Goal: Information Seeking & Learning: Understand process/instructions

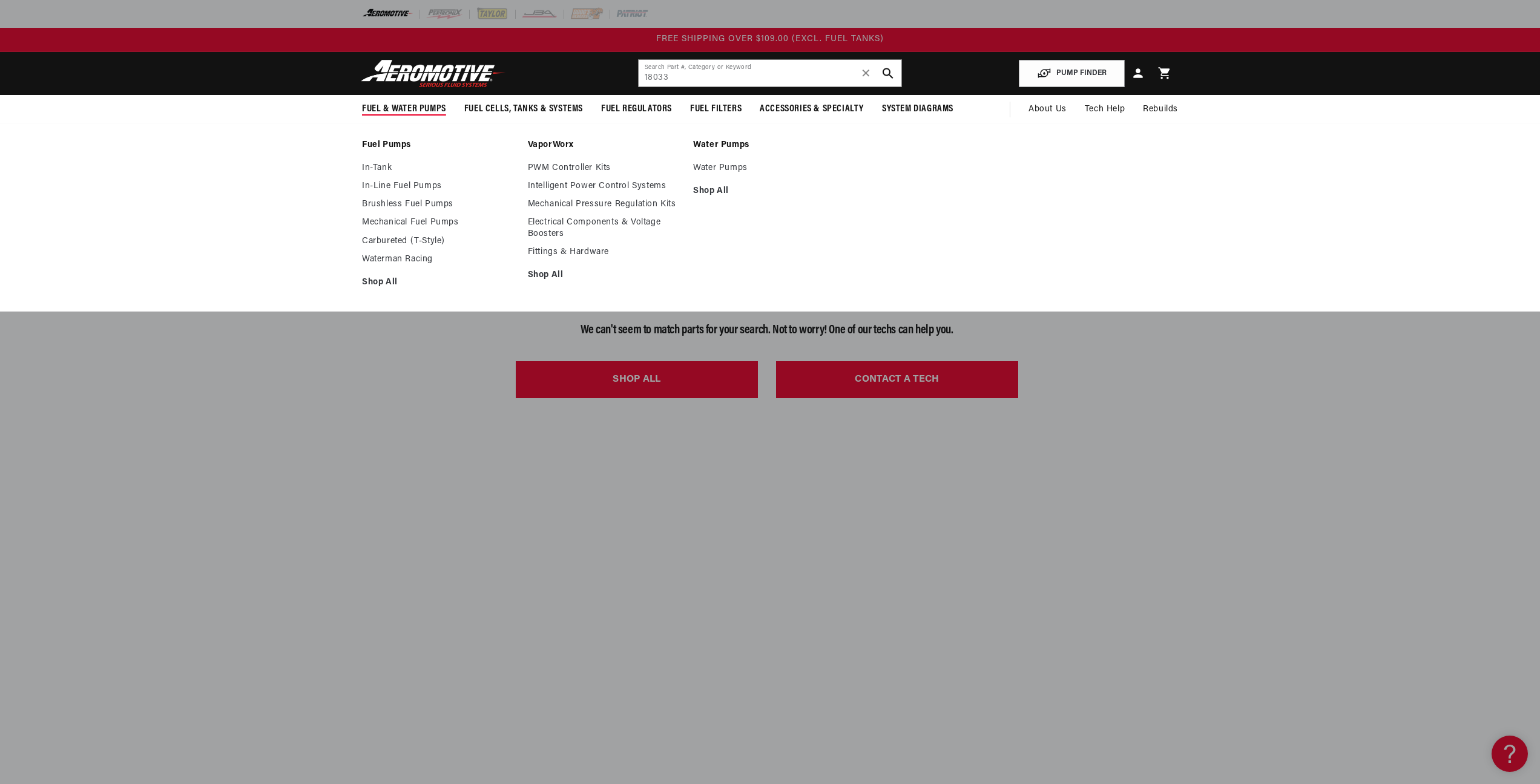
drag, startPoint x: 380, startPoint y: 184, endPoint x: 394, endPoint y: 159, distance: 28.7
click at [370, 168] on link "In-Tank" at bounding box center [439, 168] width 154 height 11
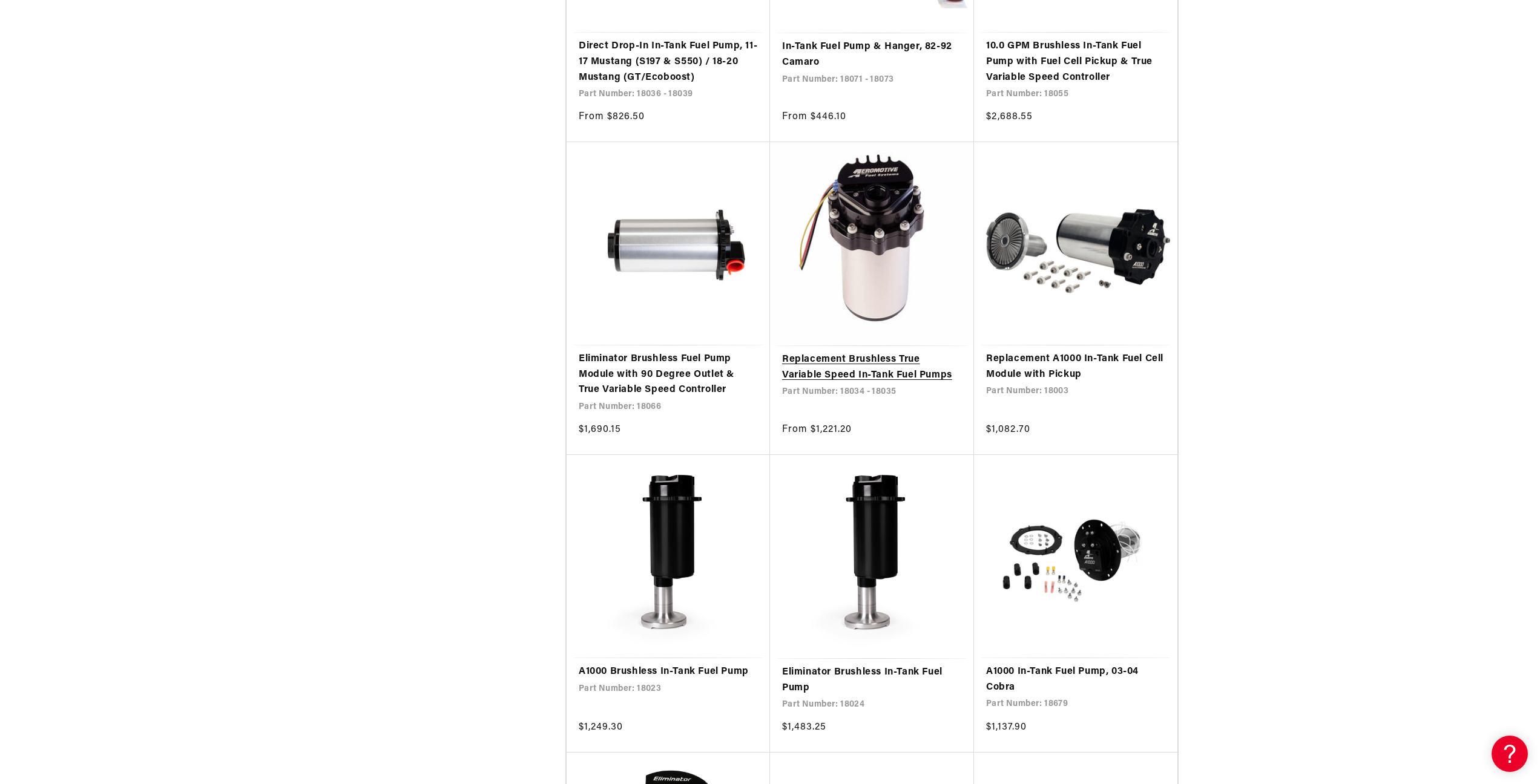
scroll to position [8240, 0]
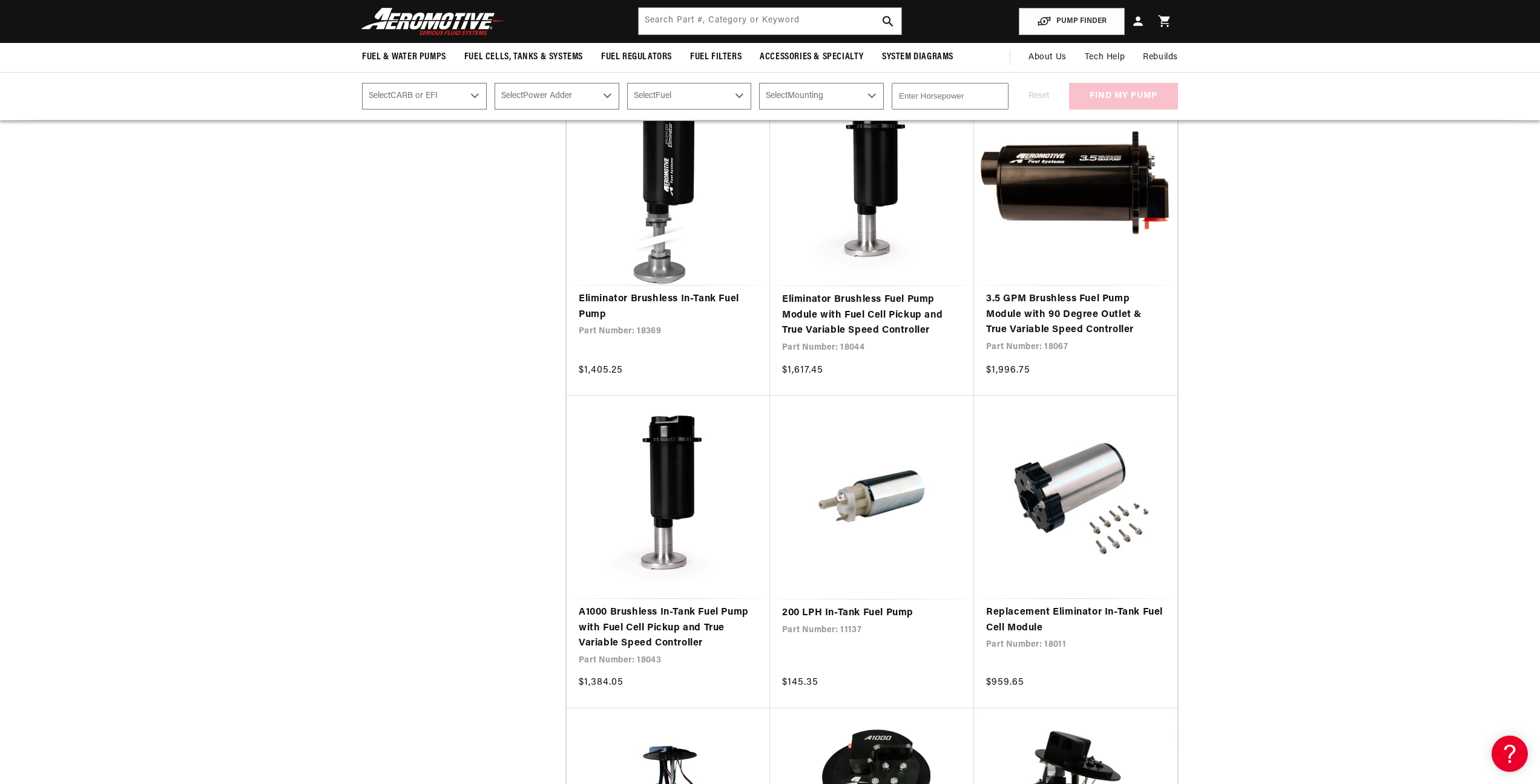
scroll to position [5172, 0]
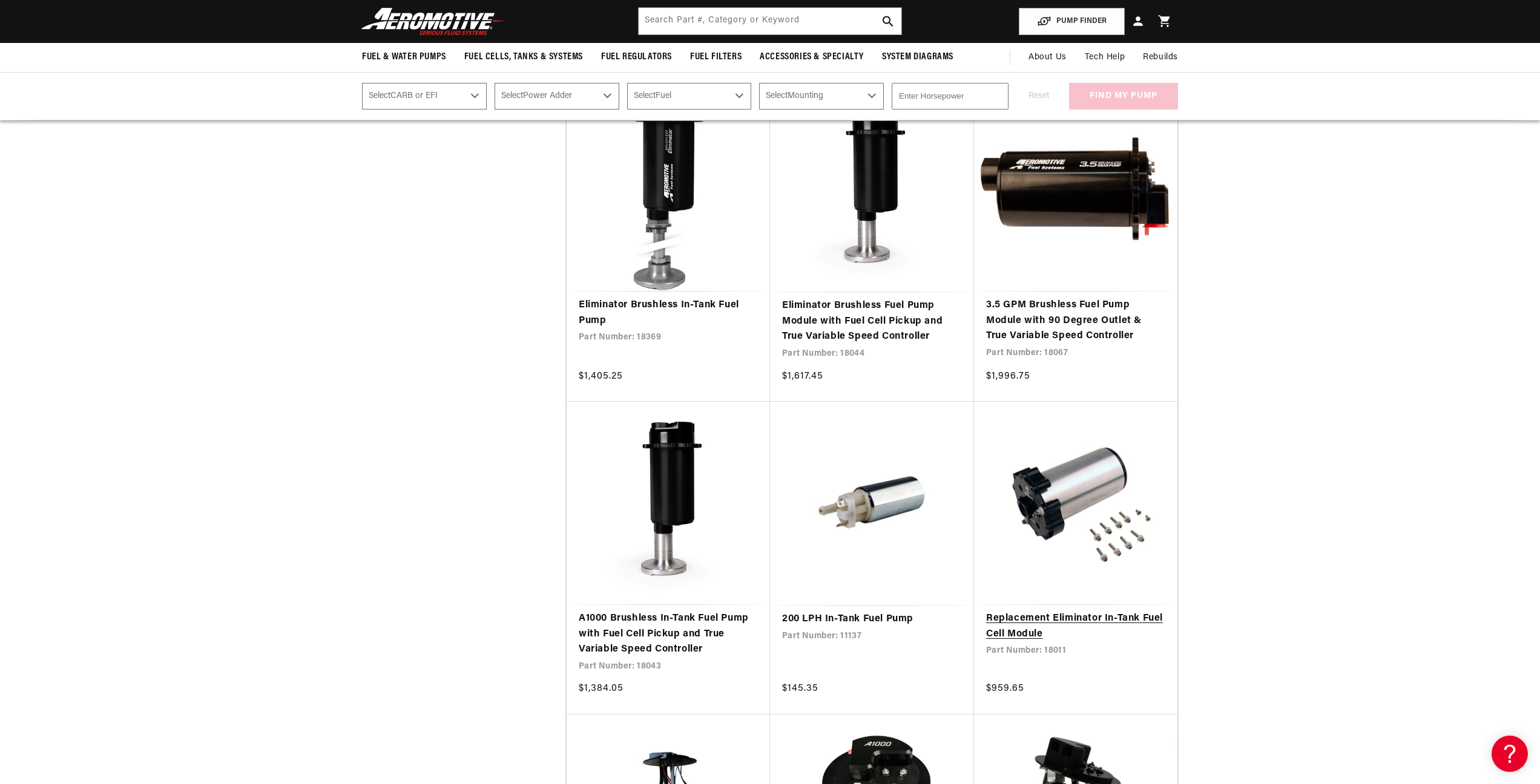
click at [1063, 611] on link "Replacement Eliminator In-Tank Fuel Cell Module" at bounding box center [1076, 627] width 179 height 31
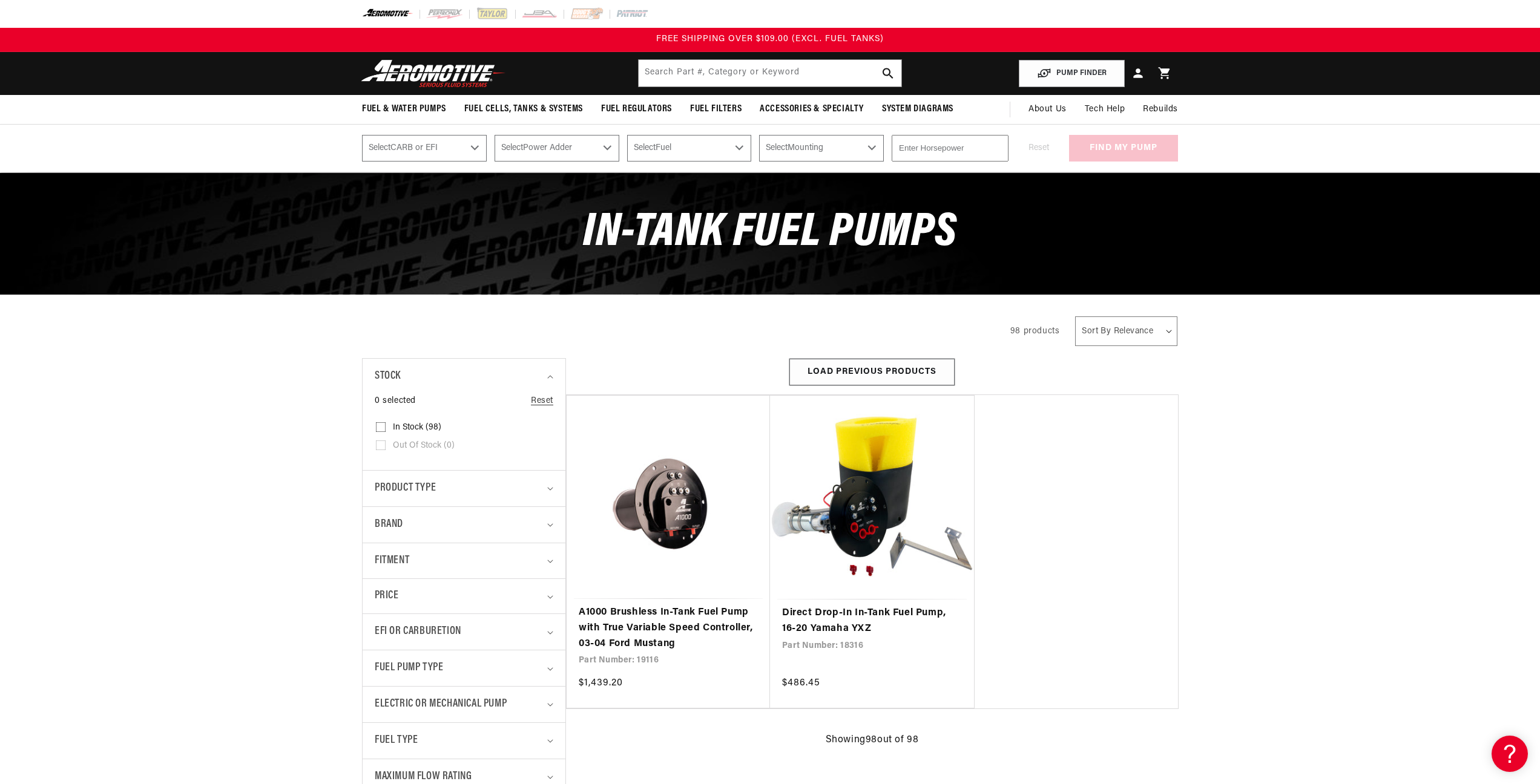
click at [844, 370] on button "Load Previous Products" at bounding box center [872, 372] width 165 height 27
click at [799, 362] on button "Load Previous Products" at bounding box center [872, 372] width 165 height 27
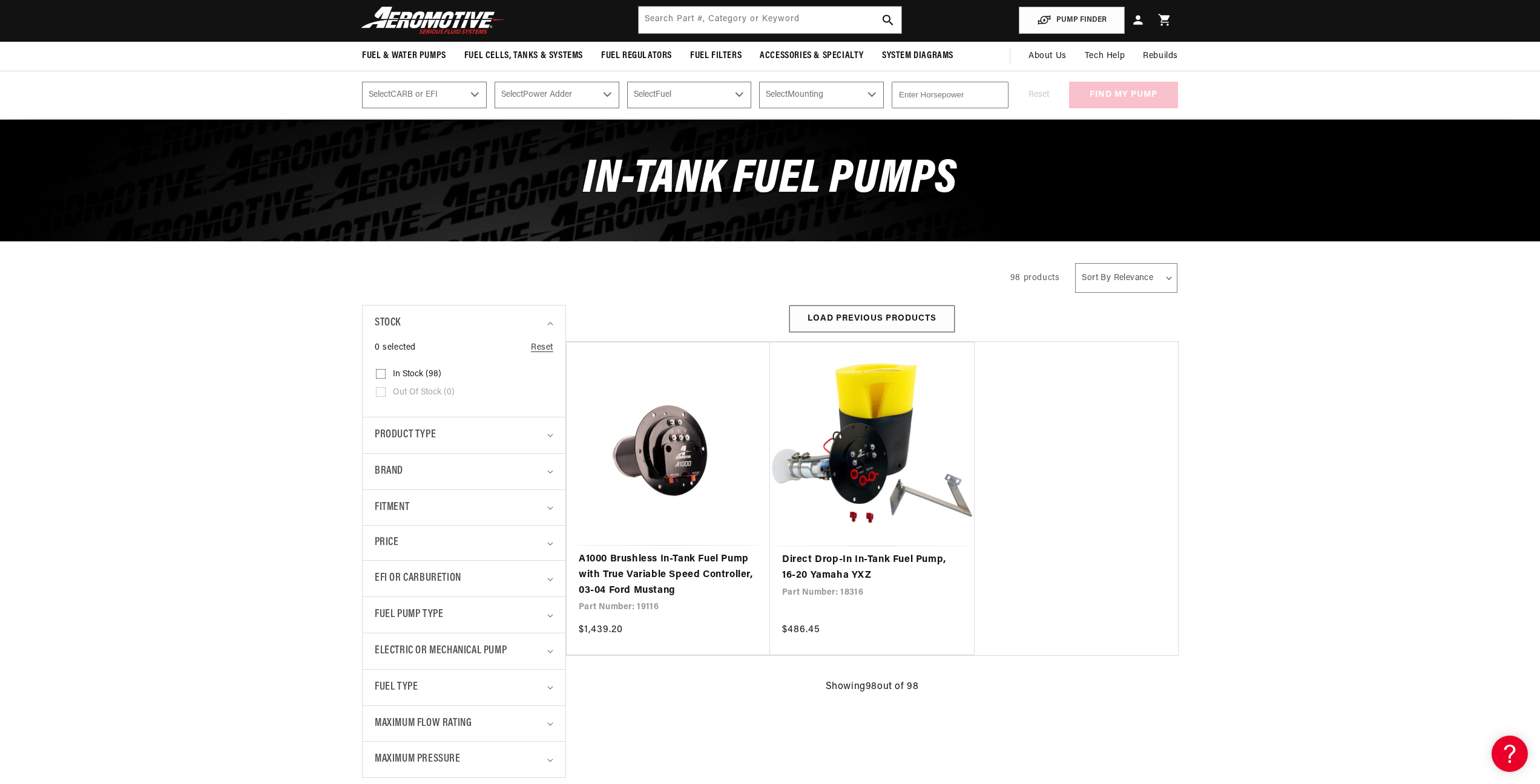
scroll to position [48, 0]
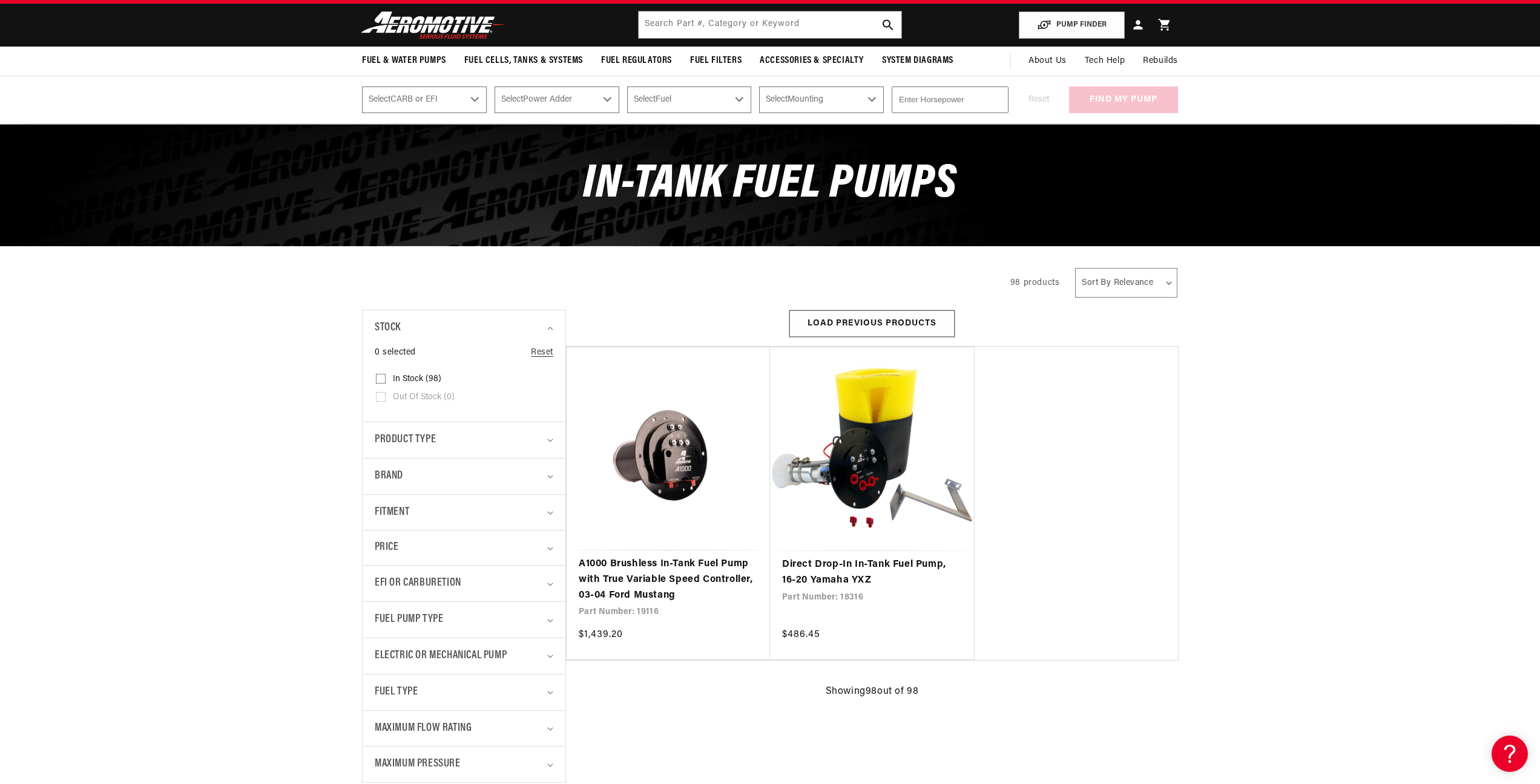
click at [856, 314] on button "Load Previous Products" at bounding box center [872, 324] width 165 height 27
click at [854, 324] on button "Load Previous Products" at bounding box center [872, 324] width 165 height 27
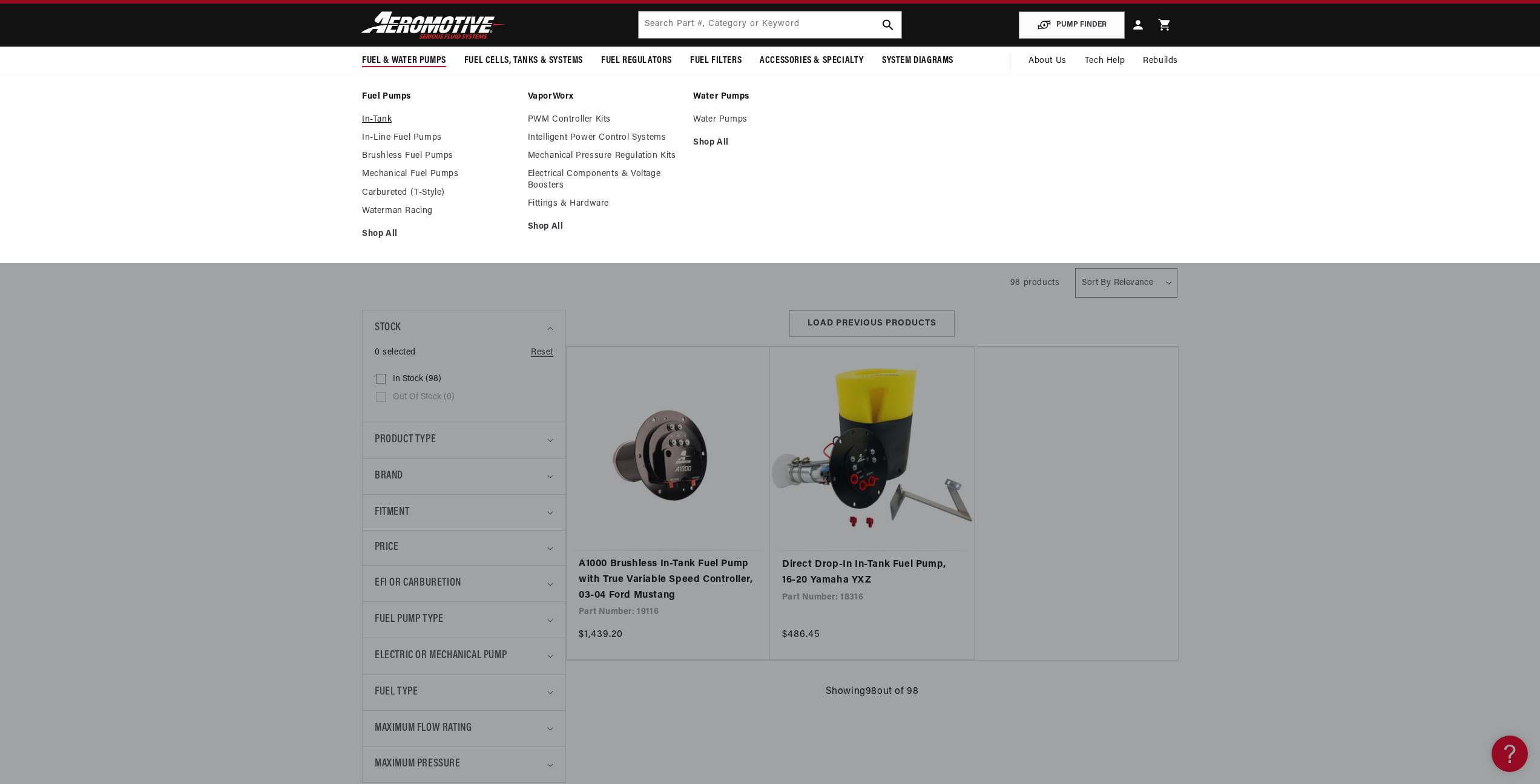
click at [380, 123] on link "In-Tank" at bounding box center [439, 119] width 154 height 11
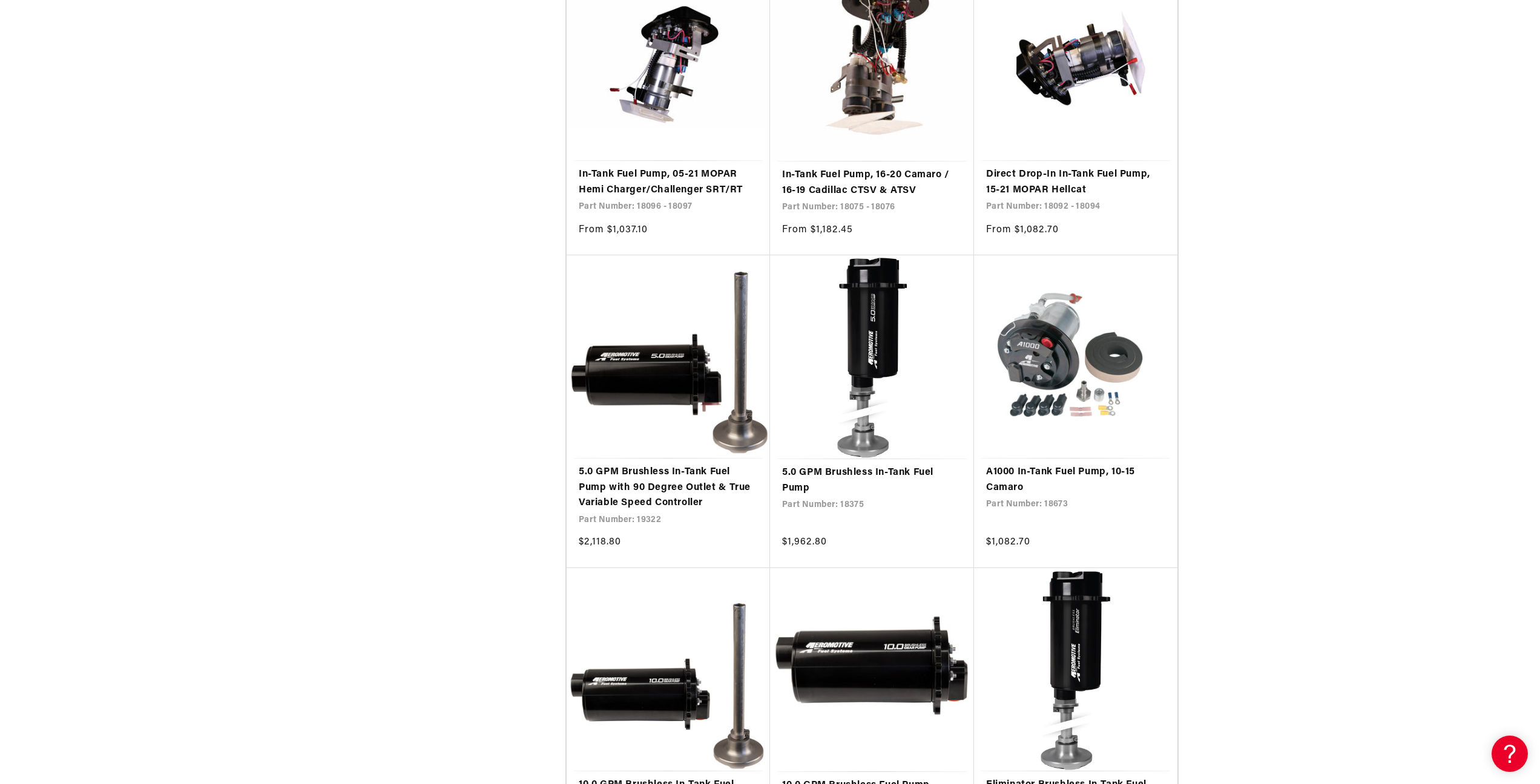
scroll to position [3199, 0]
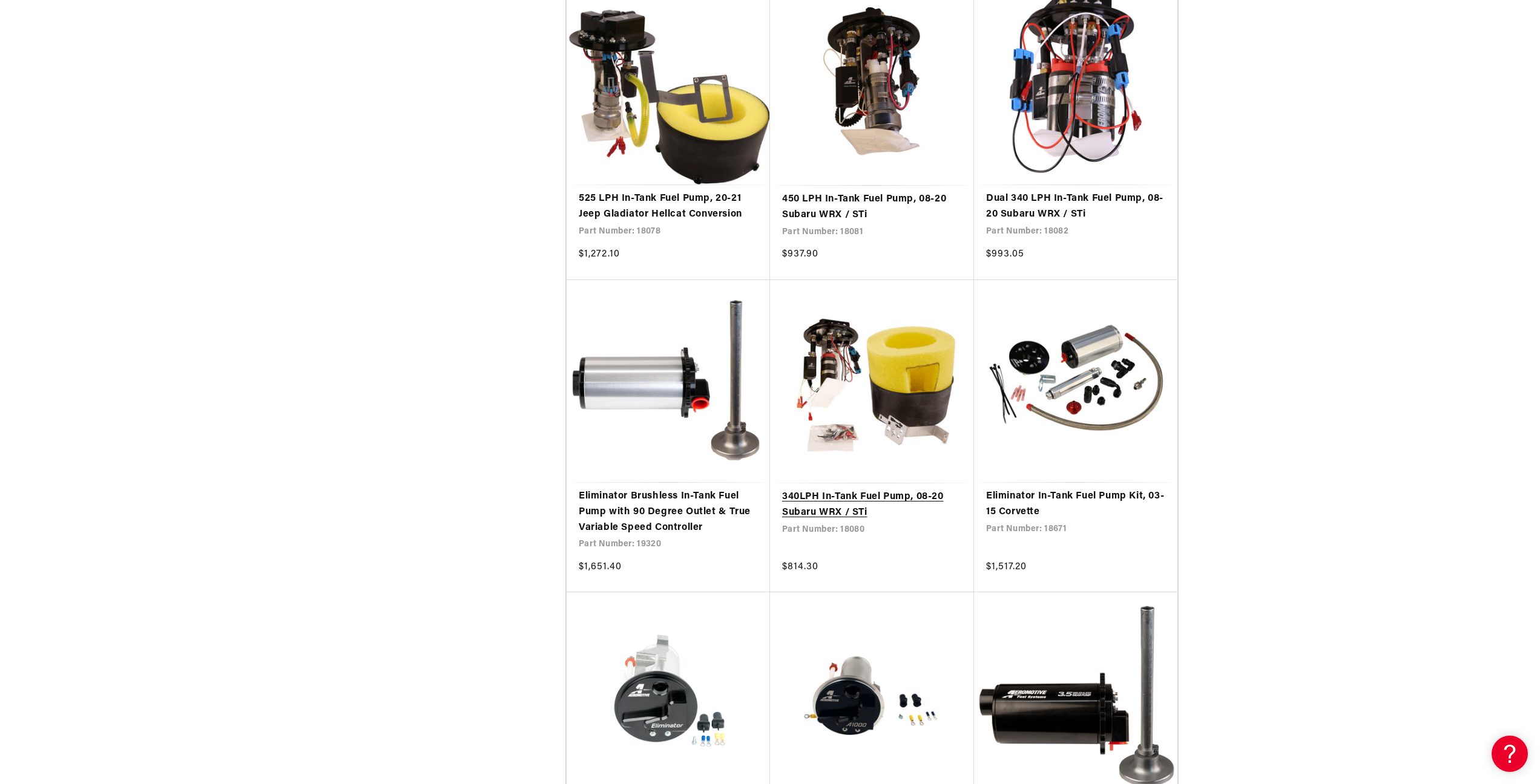
scroll to position [6258, 0]
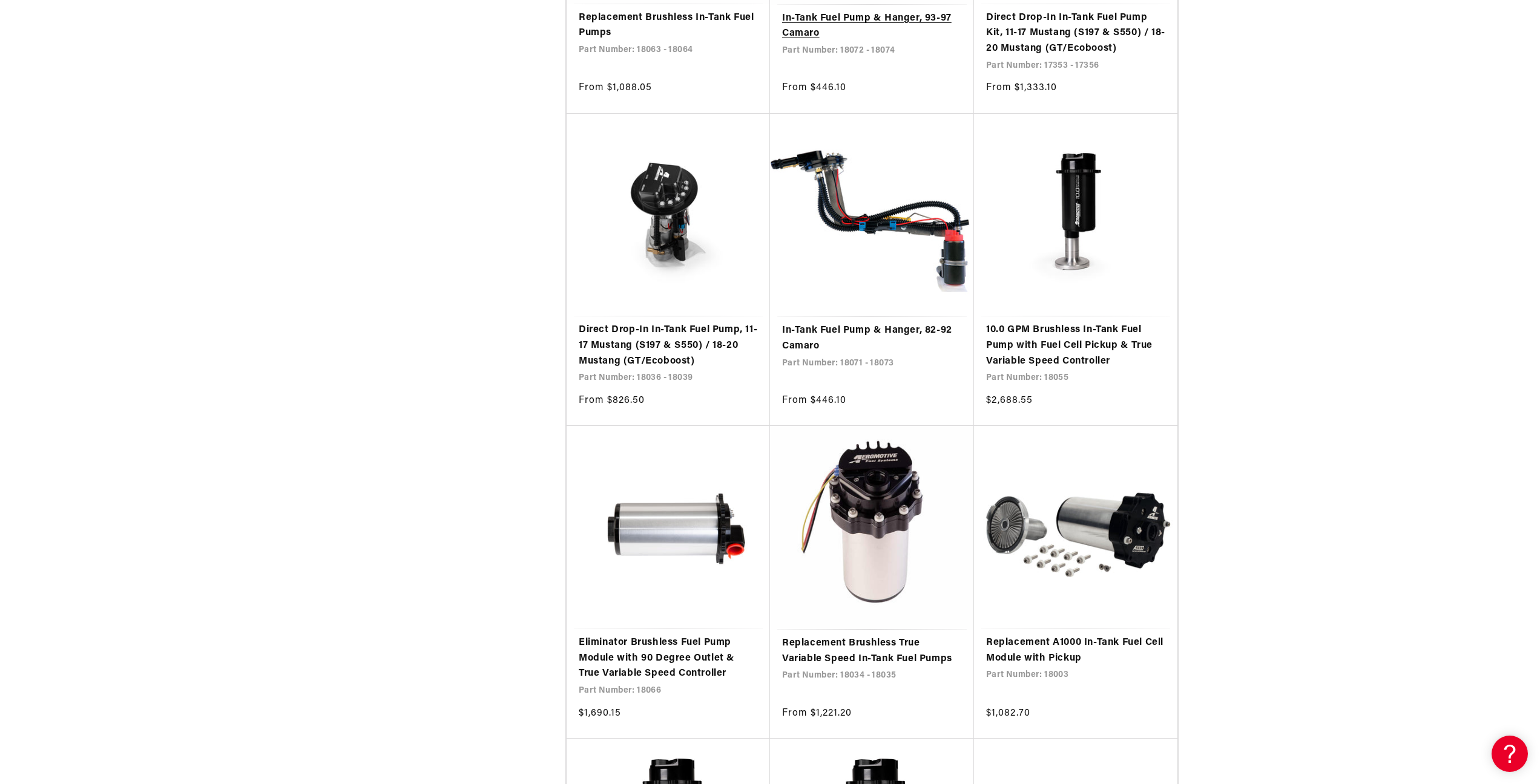
scroll to position [7937, 0]
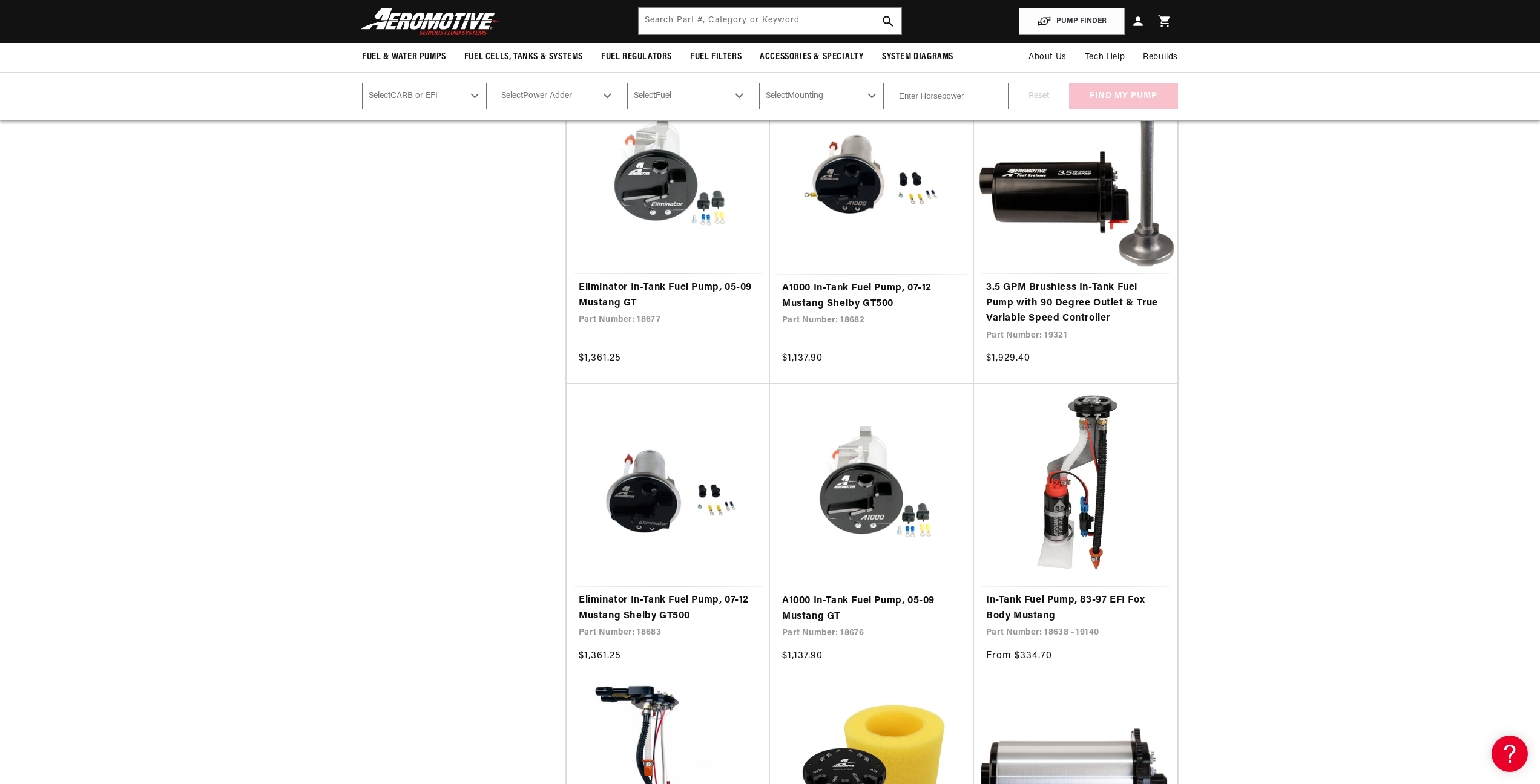
scroll to position [6459, 0]
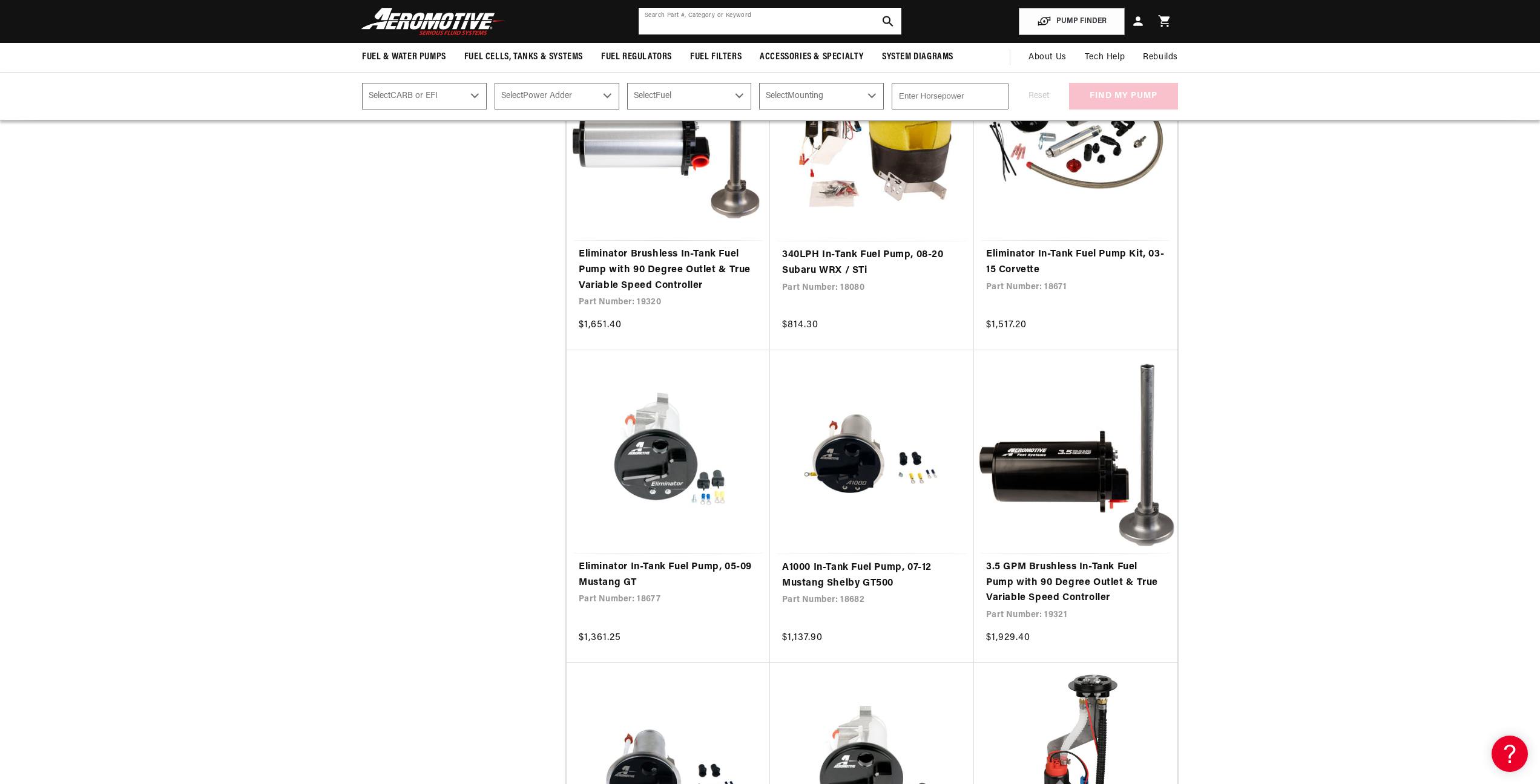
click at [665, 26] on input "text" at bounding box center [770, 21] width 262 height 27
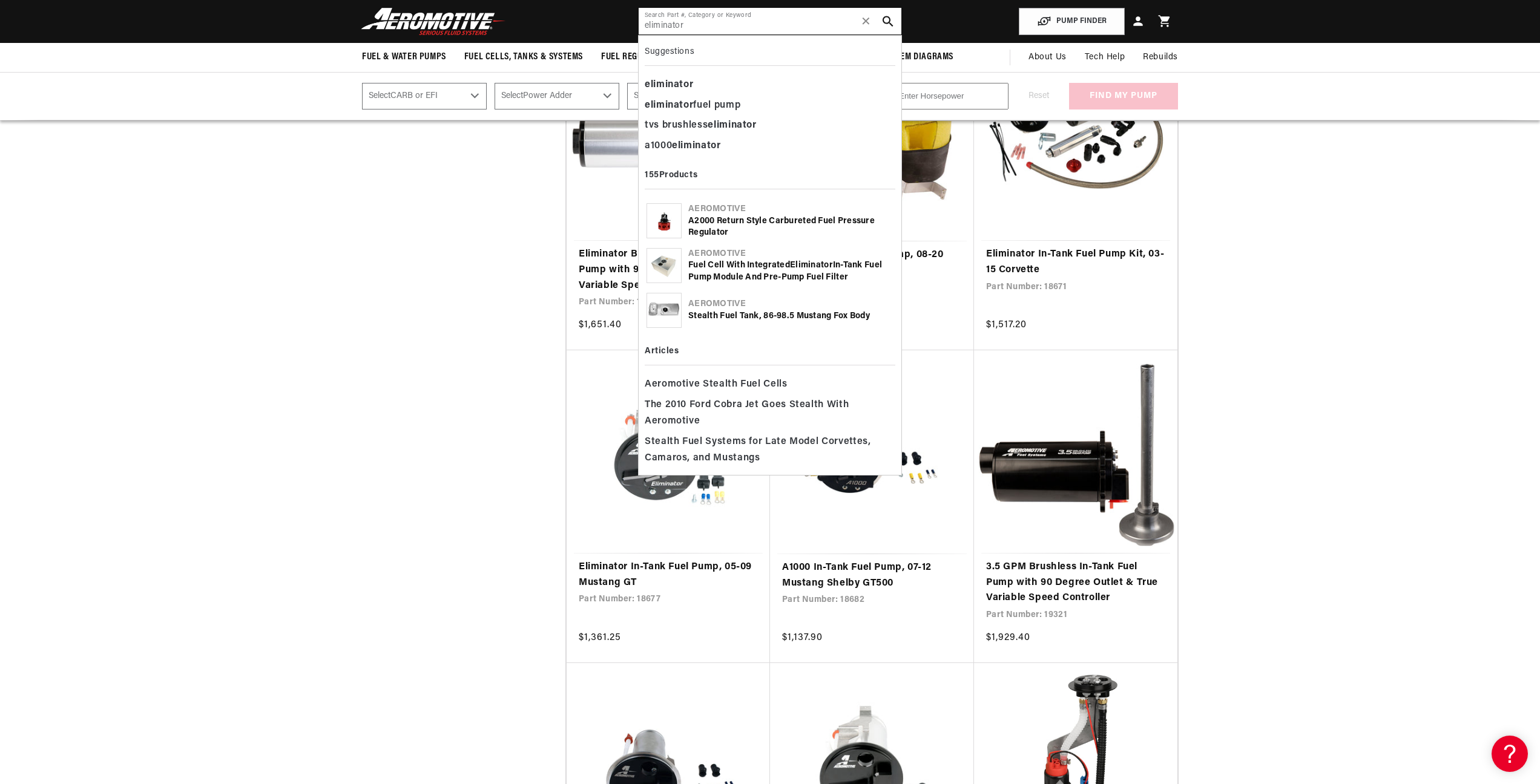
type input "eliminator"
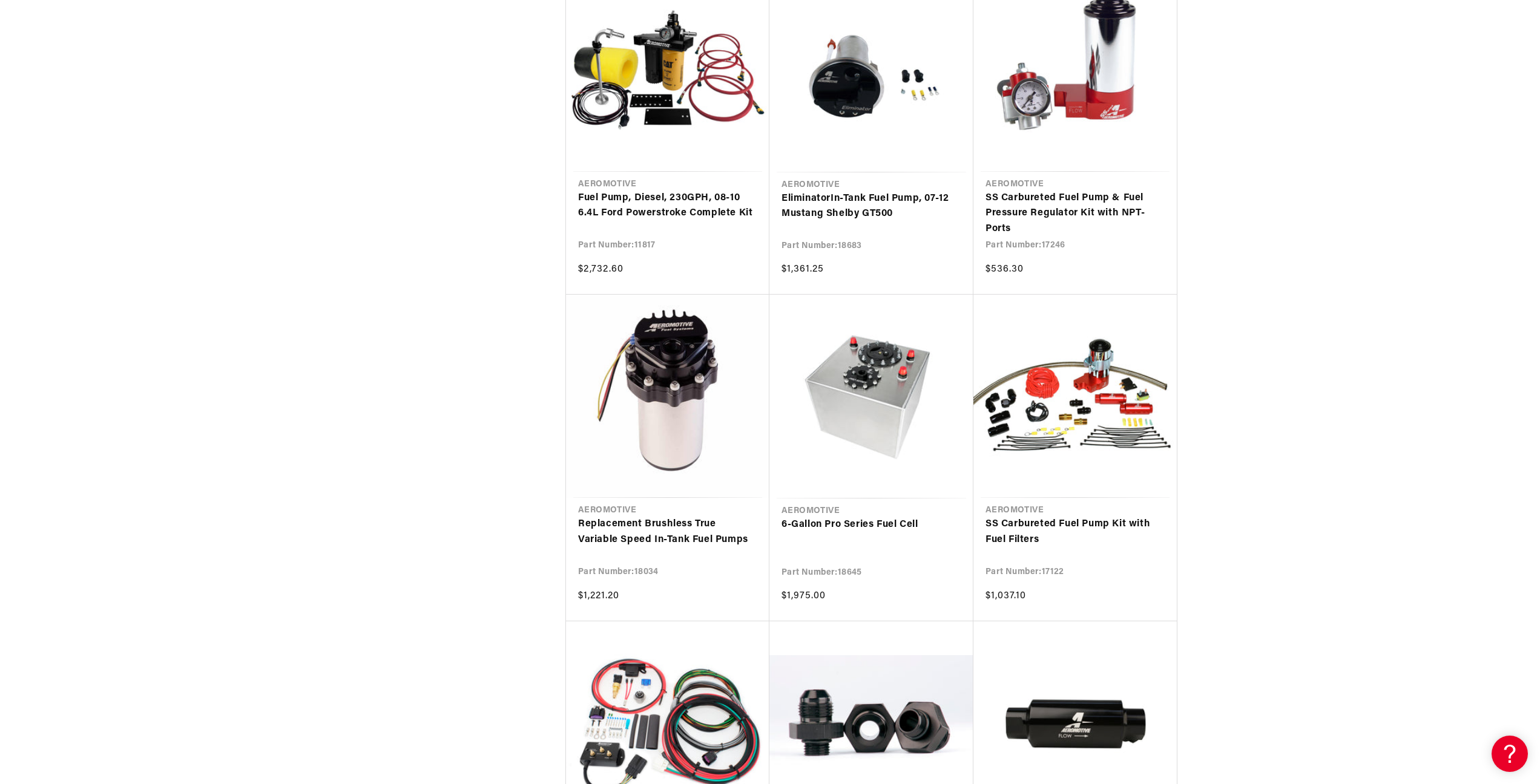
scroll to position [4572, 0]
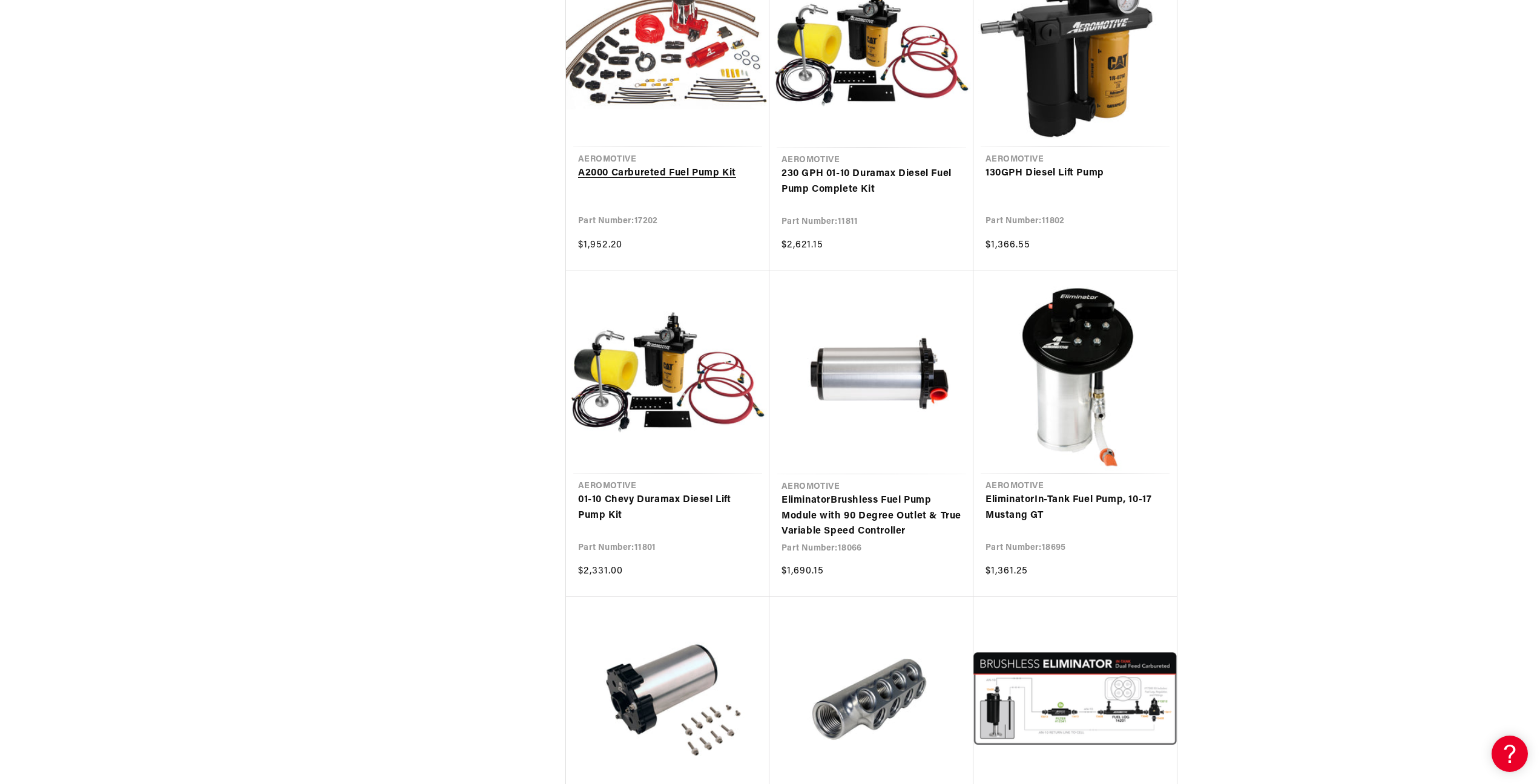
scroll to position [11111, 0]
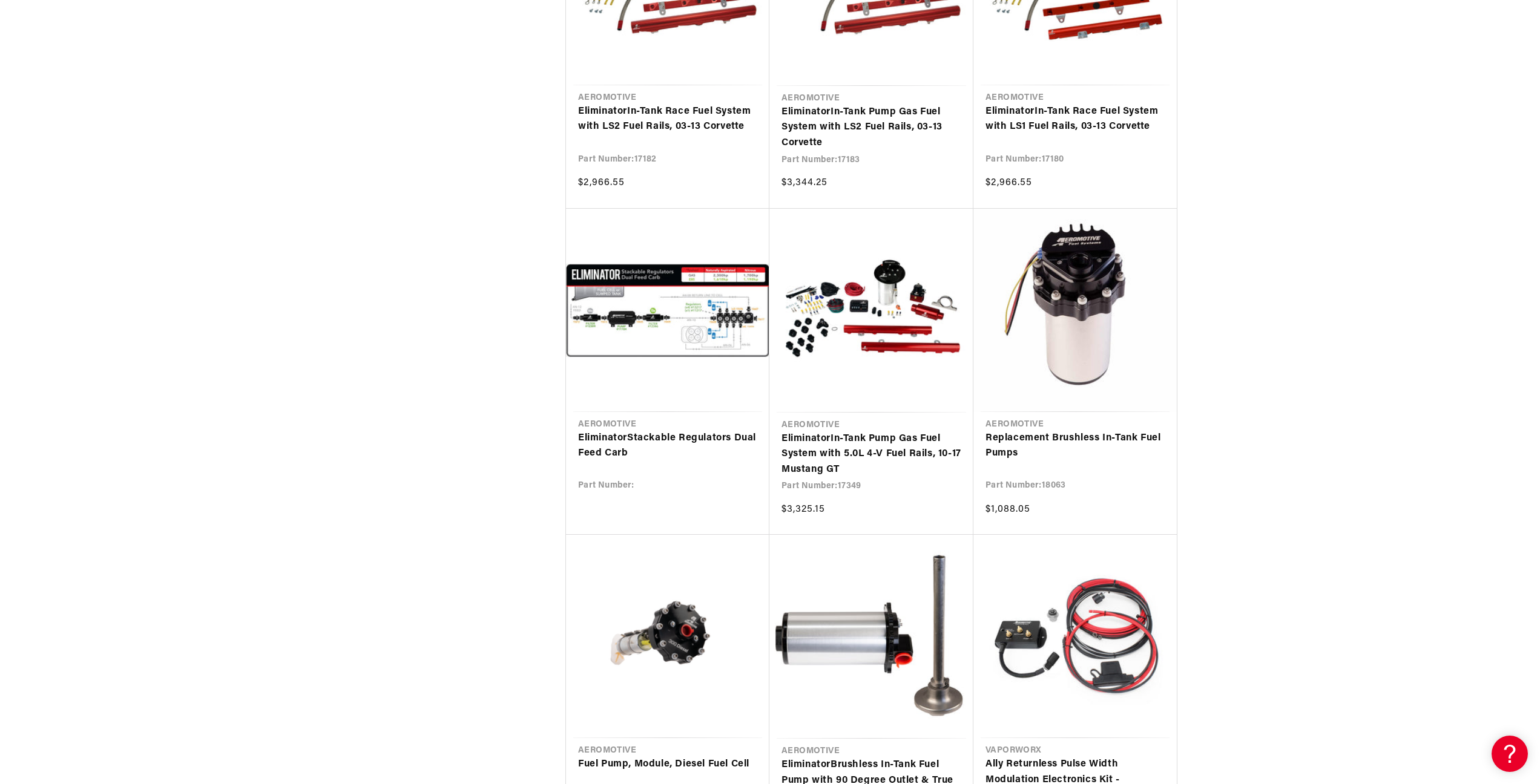
scroll to position [13128, 0]
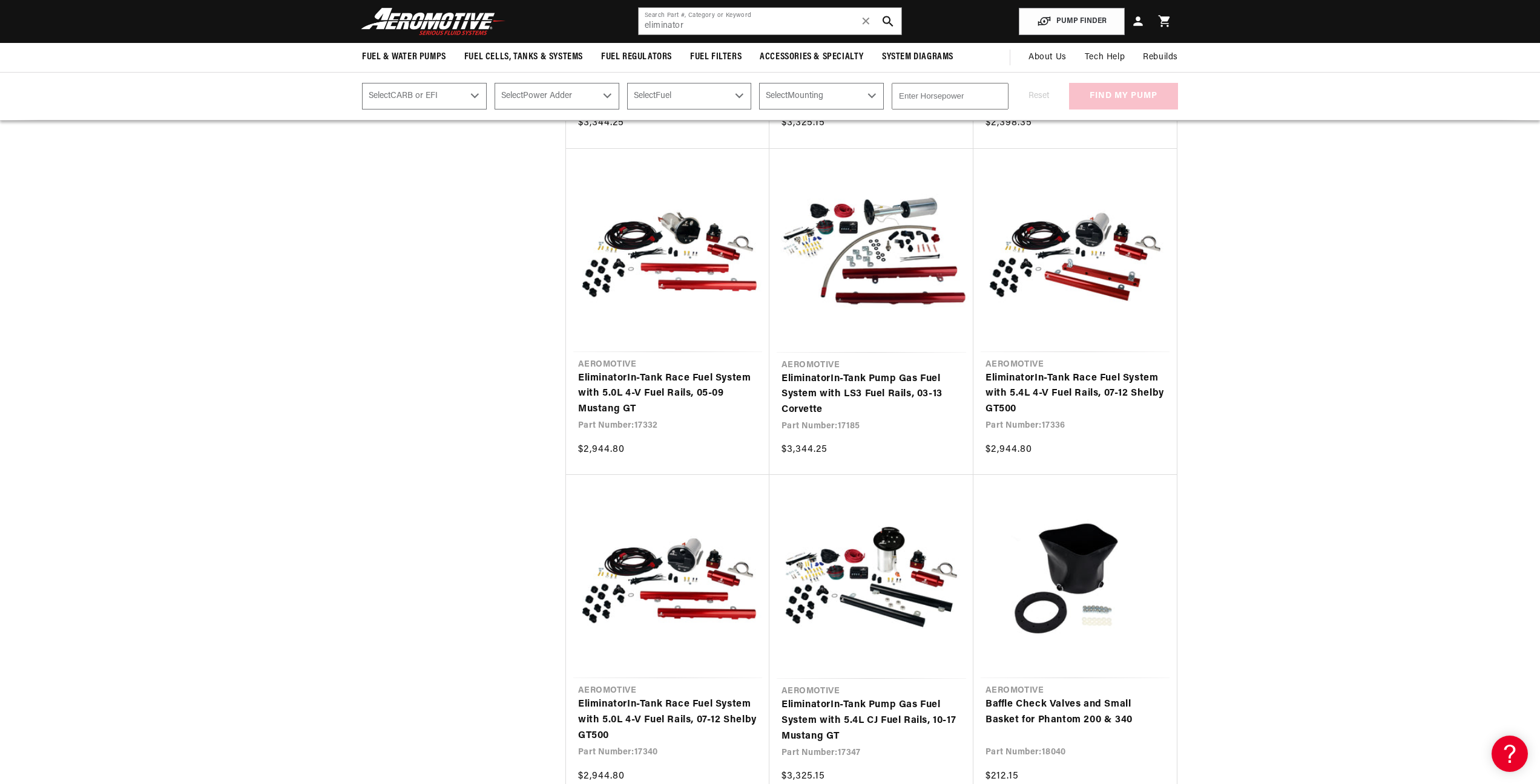
scroll to position [14817, 0]
click at [708, 29] on input "eliminator" at bounding box center [770, 21] width 262 height 27
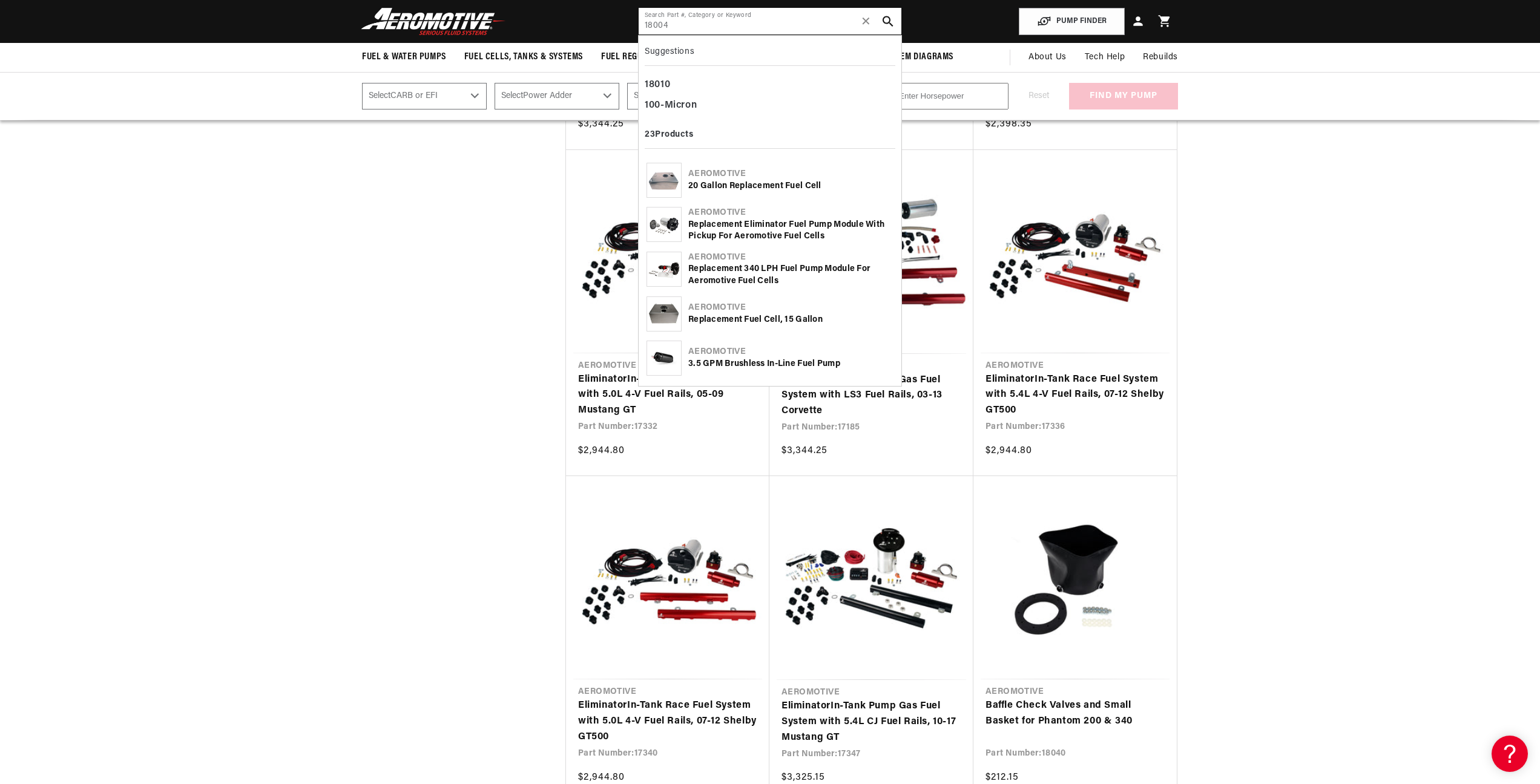
type input "18004"
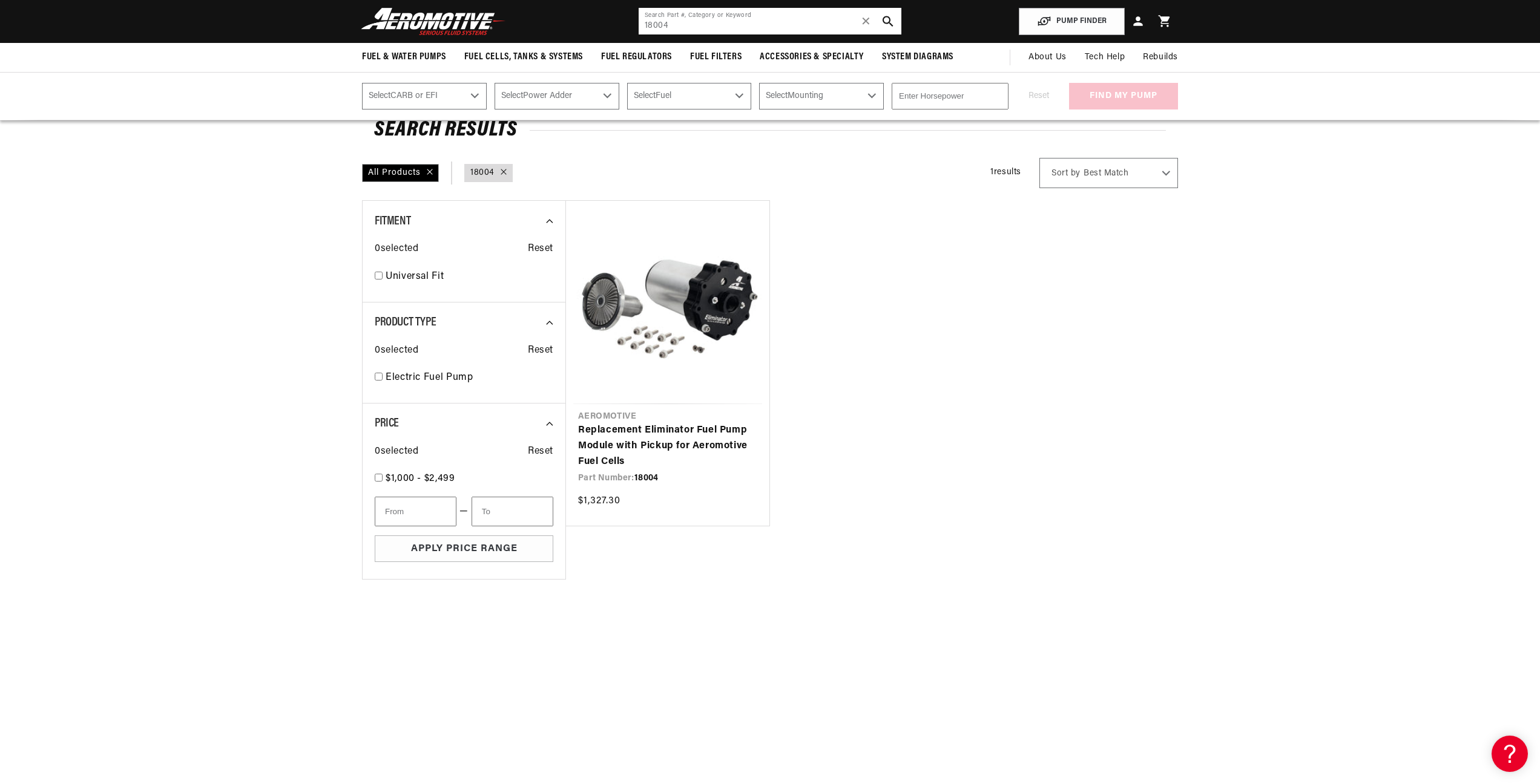
scroll to position [66, 0]
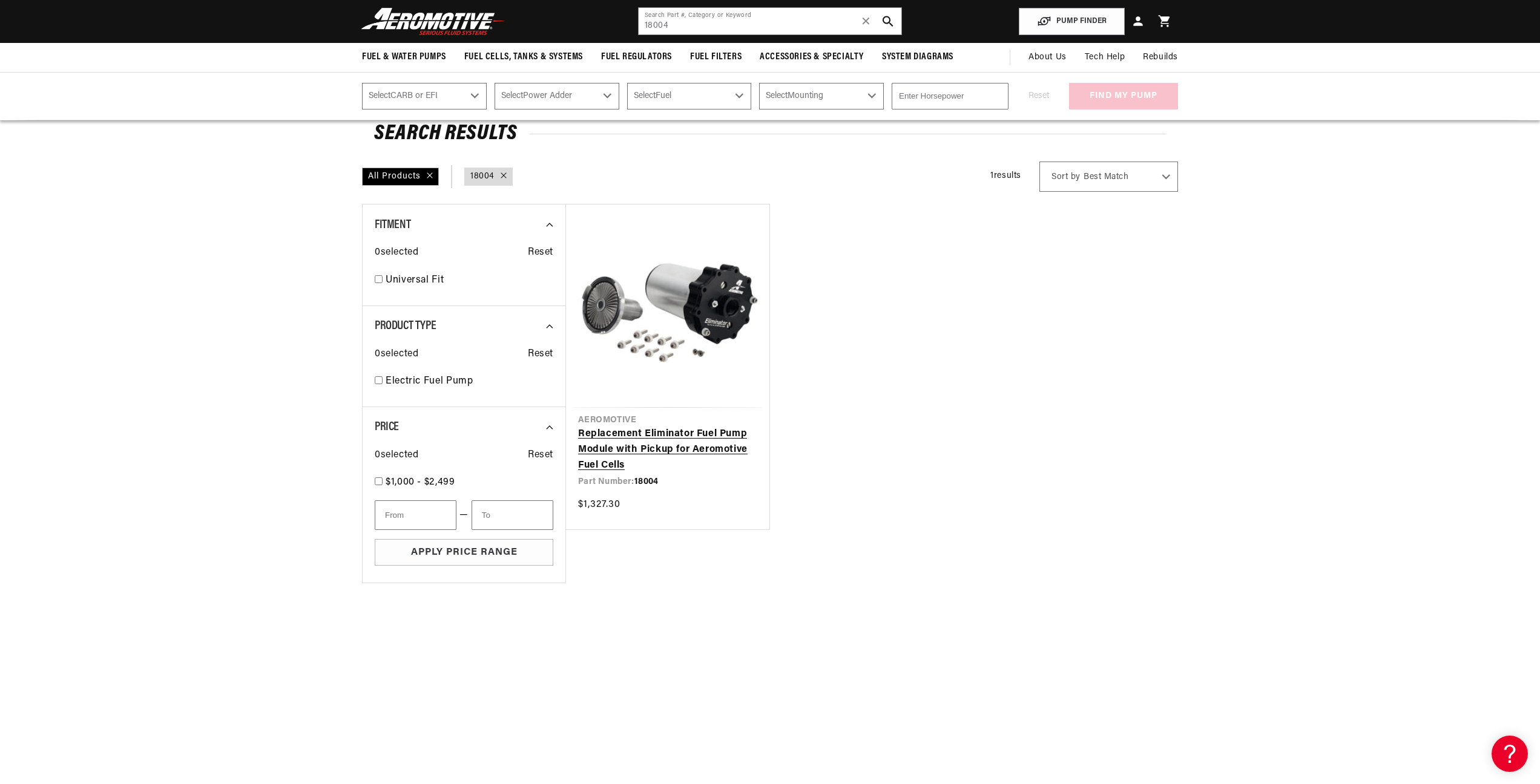
click at [634, 426] on link "Replacement Eliminator Fuel Pump Module with Pickup for Aeromotive Fuel Cells" at bounding box center [668, 450] width 179 height 47
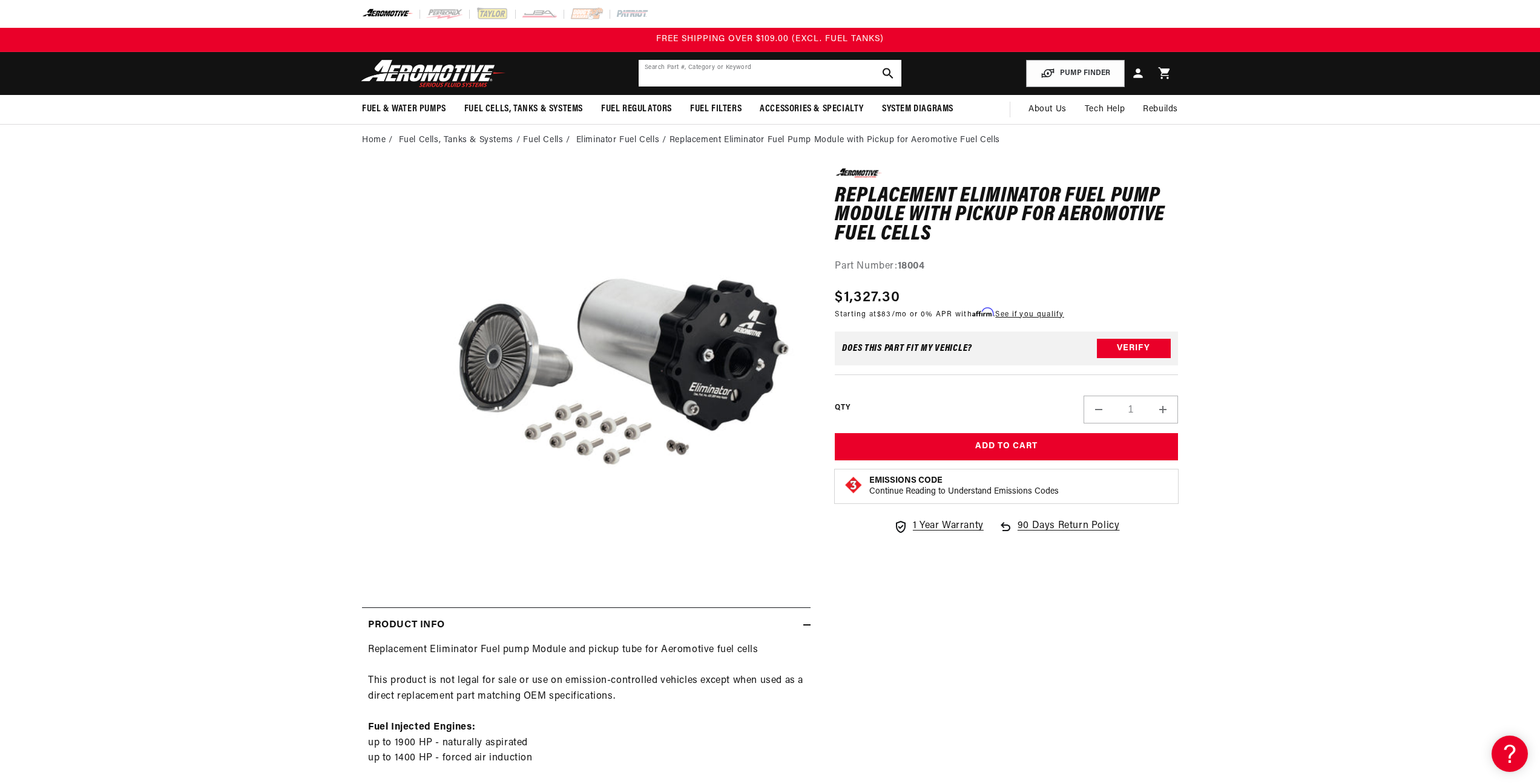
click at [700, 71] on input "text" at bounding box center [770, 73] width 262 height 27
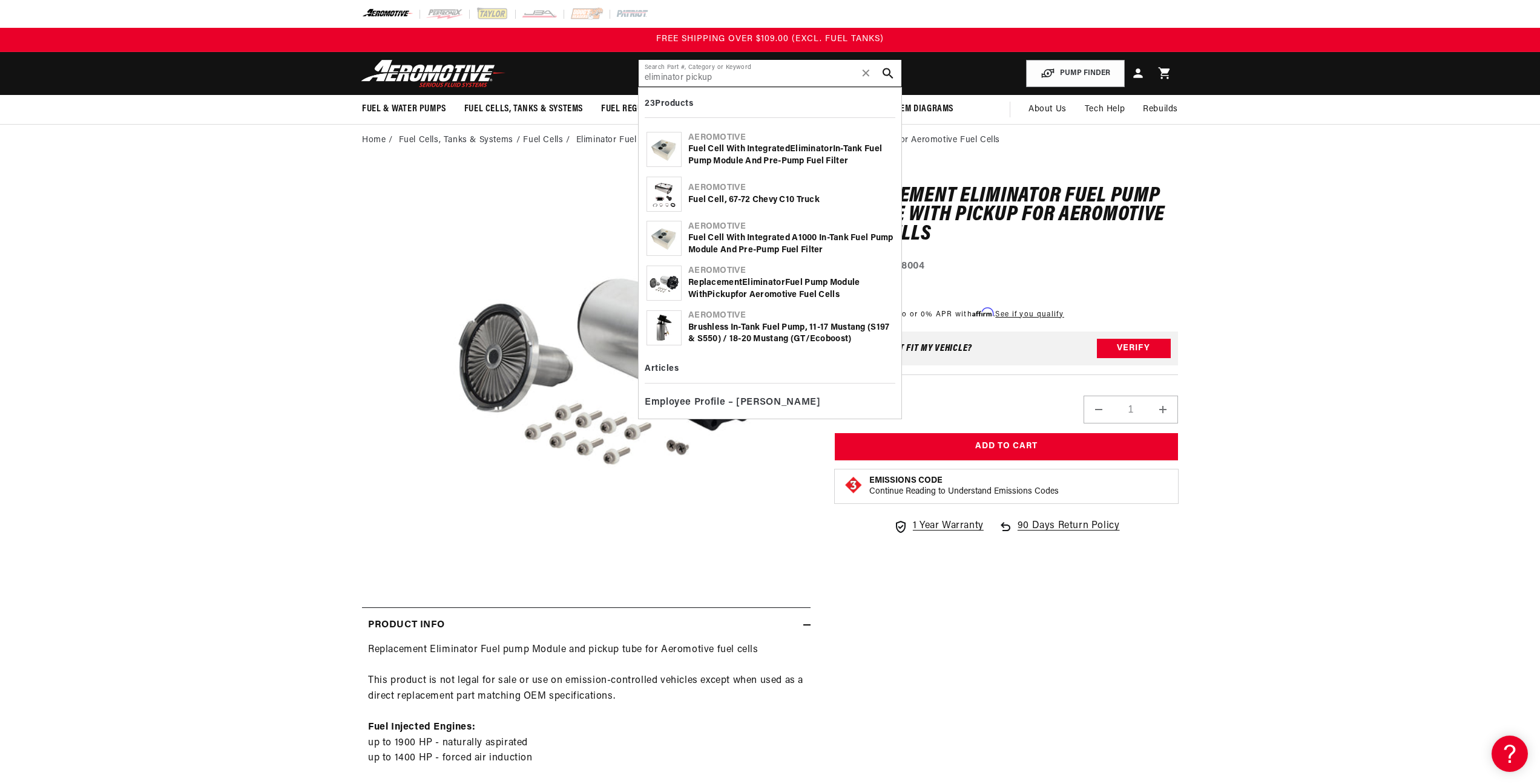
type input "eliminator pickup"
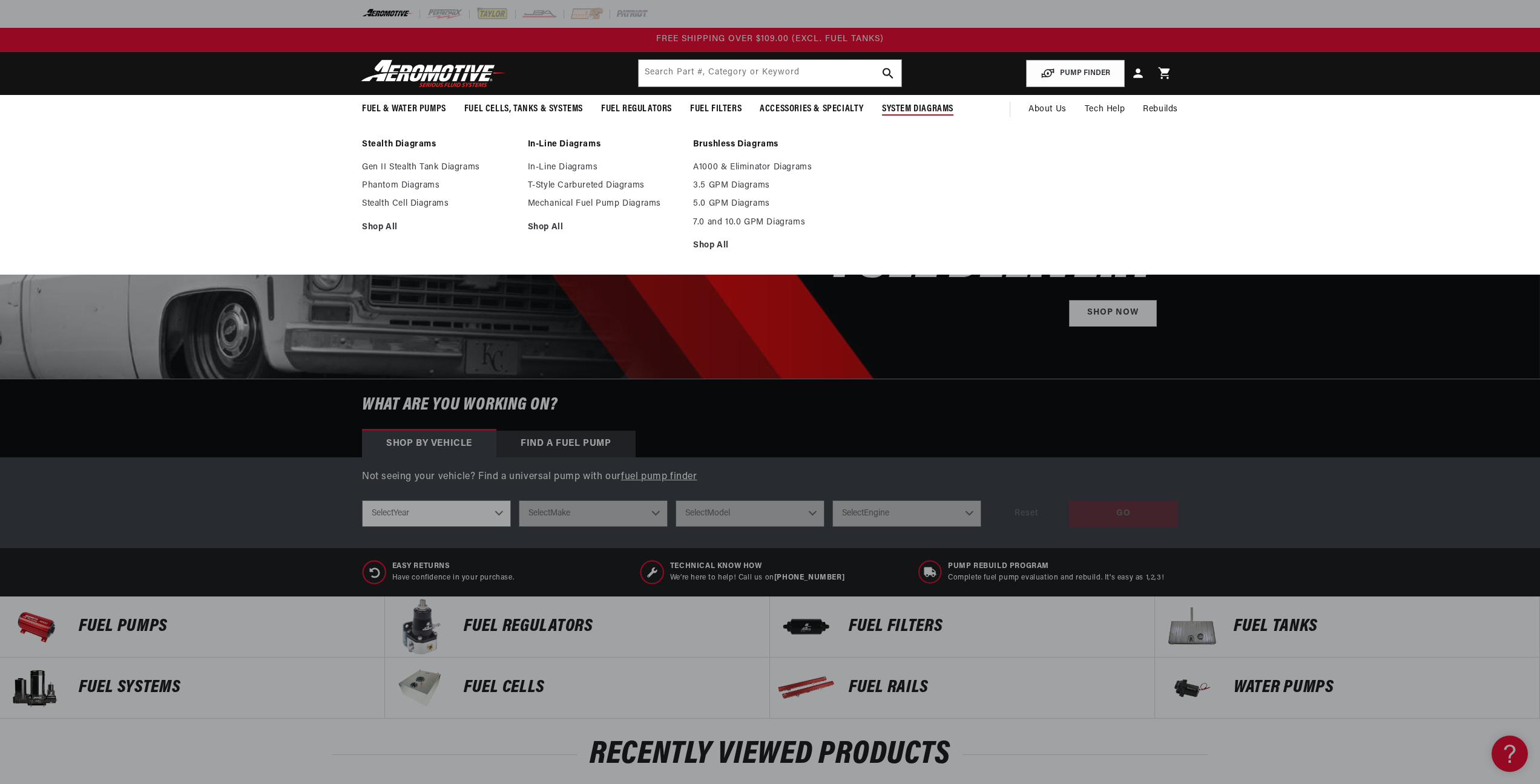
click at [767, 173] on ul "A1000 & Eliminator Diagrams 3.5 GPM Diagrams 5.0 GPM Diagrams 7.0 and 10.0 GPM …" at bounding box center [770, 207] width 154 height 89
click at [769, 170] on link "A1000 & Eliminator Diagrams" at bounding box center [770, 168] width 154 height 11
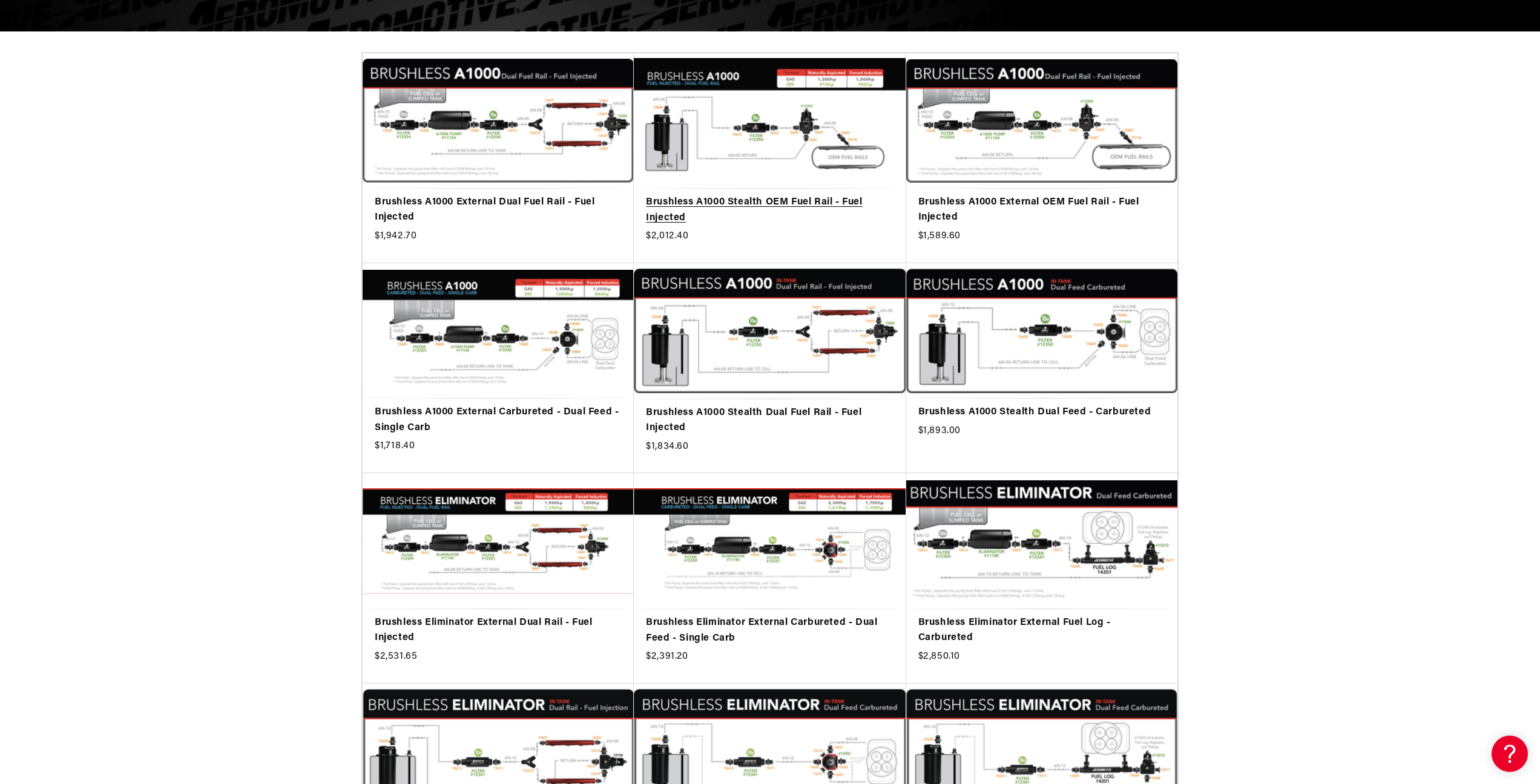
scroll to position [344, 0]
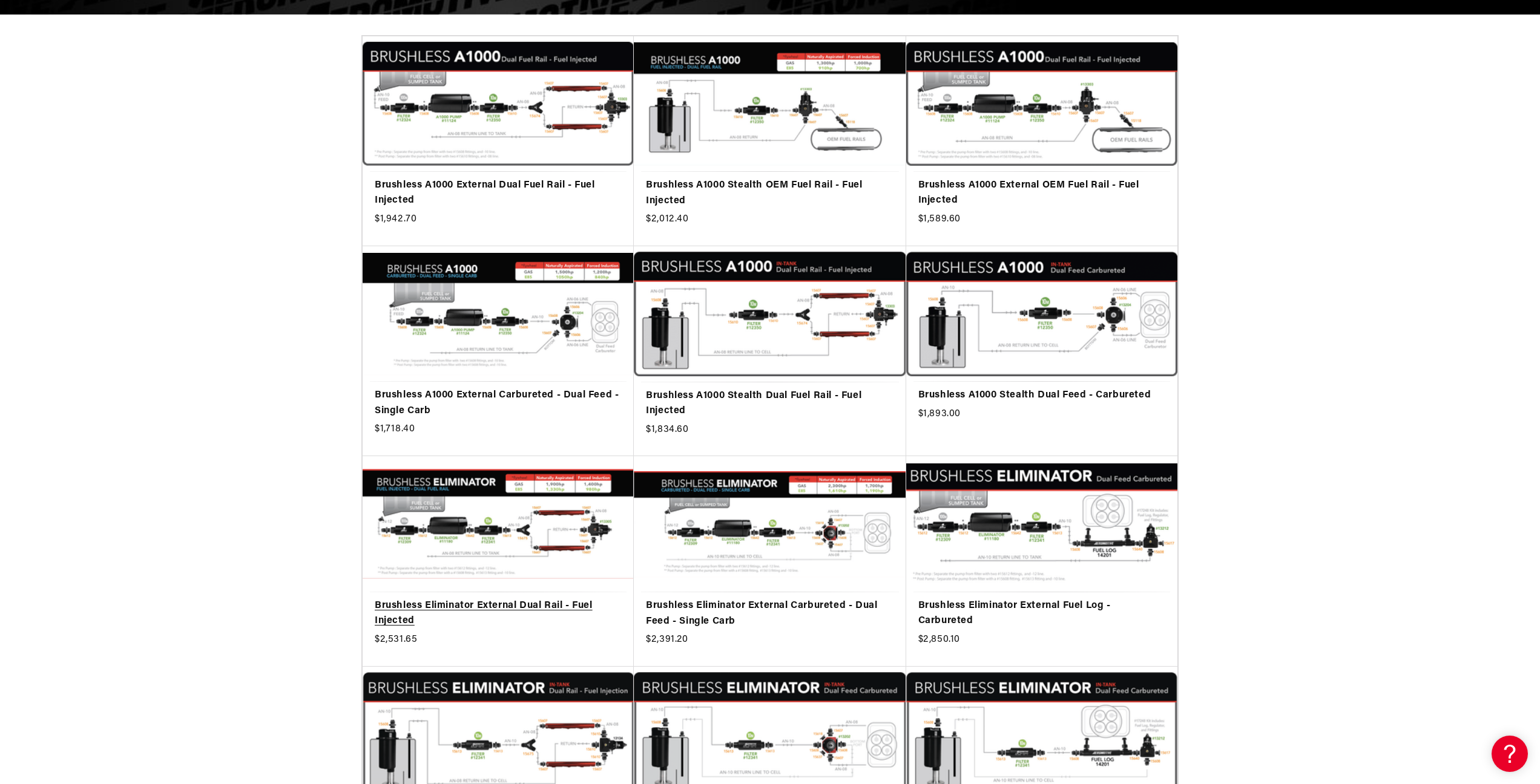
click at [491, 598] on link "Brushless Eliminator External Dual Rail - Fuel Injected" at bounding box center [498, 614] width 247 height 31
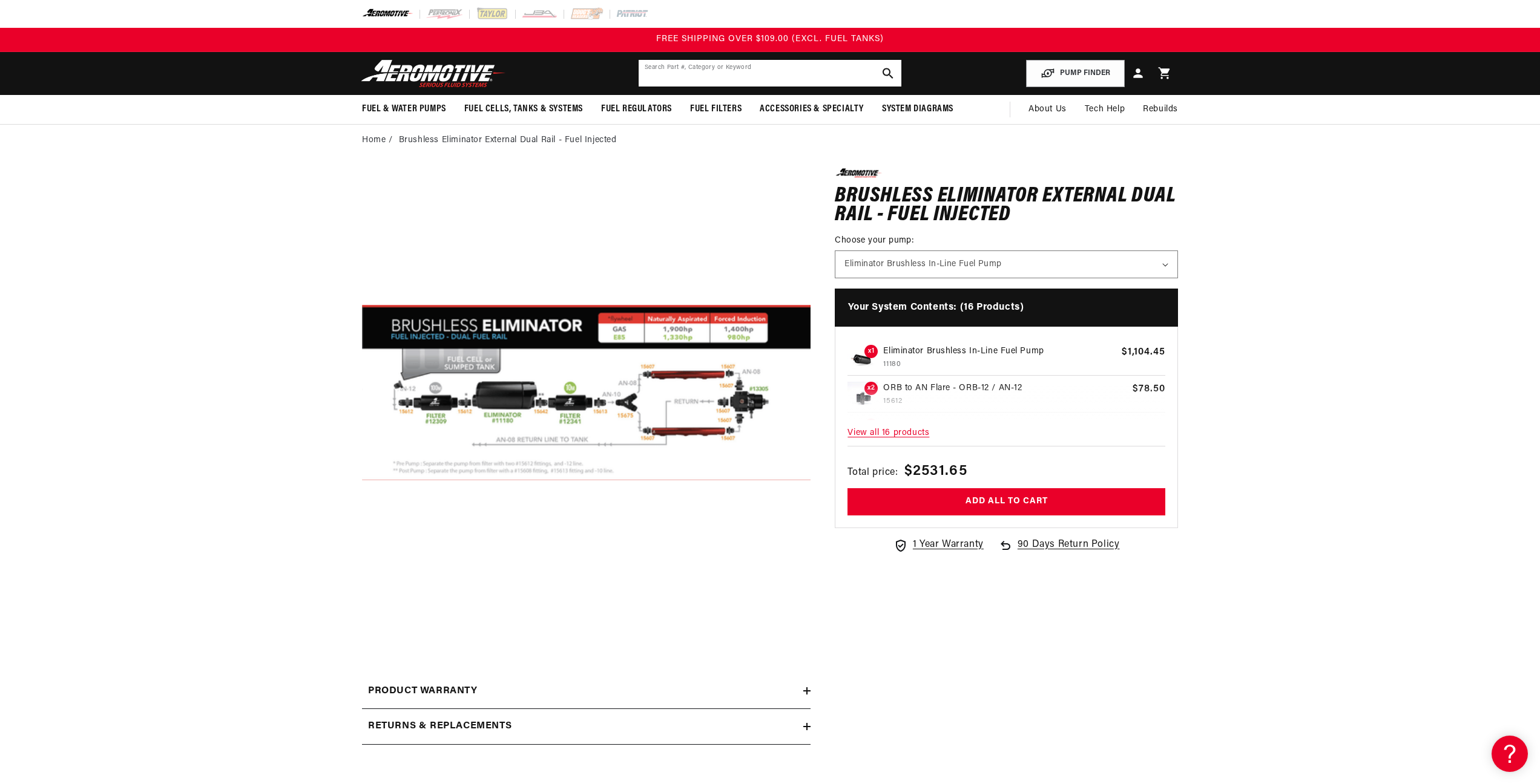
click at [676, 77] on input "text" at bounding box center [770, 73] width 262 height 27
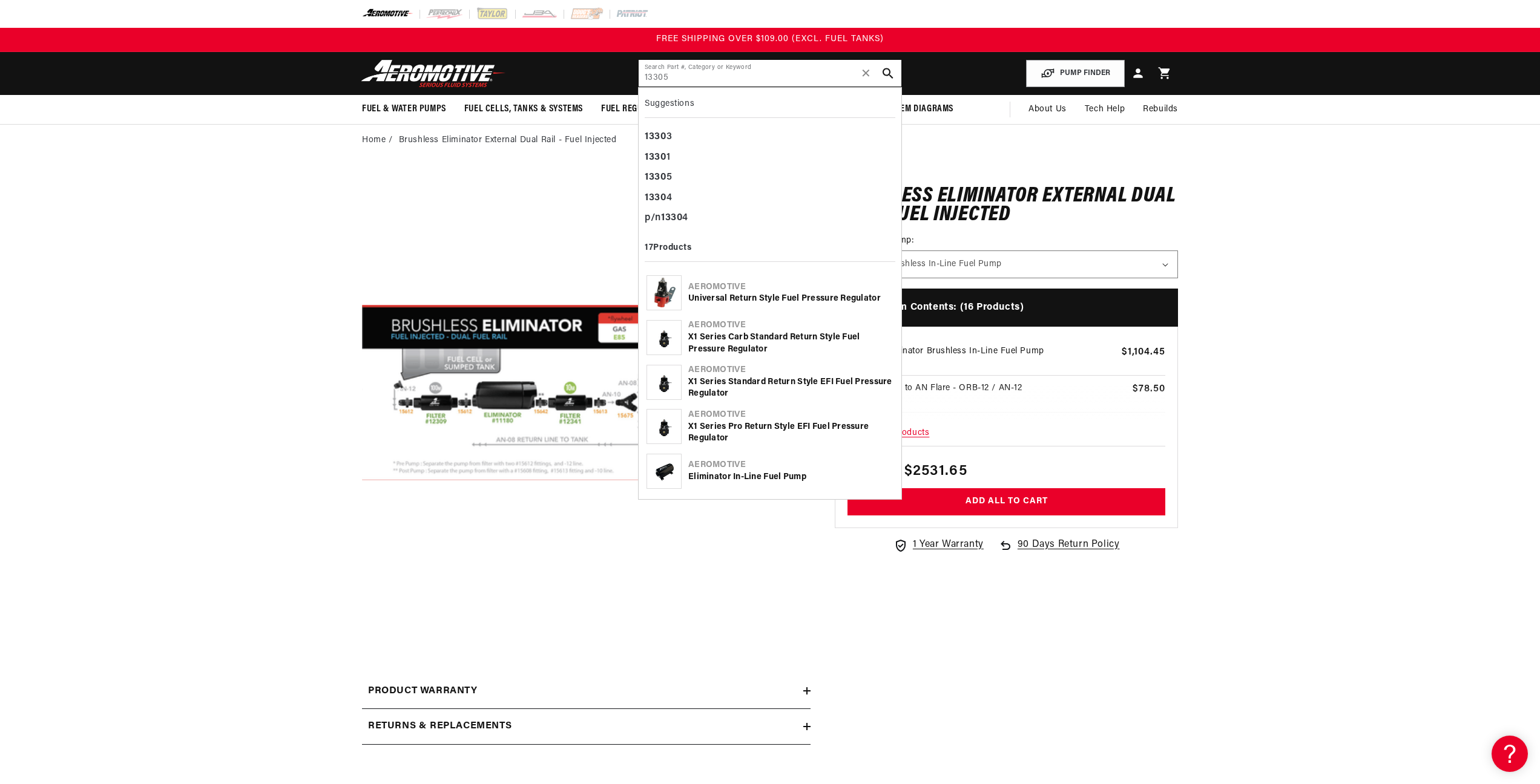
type input "13305"
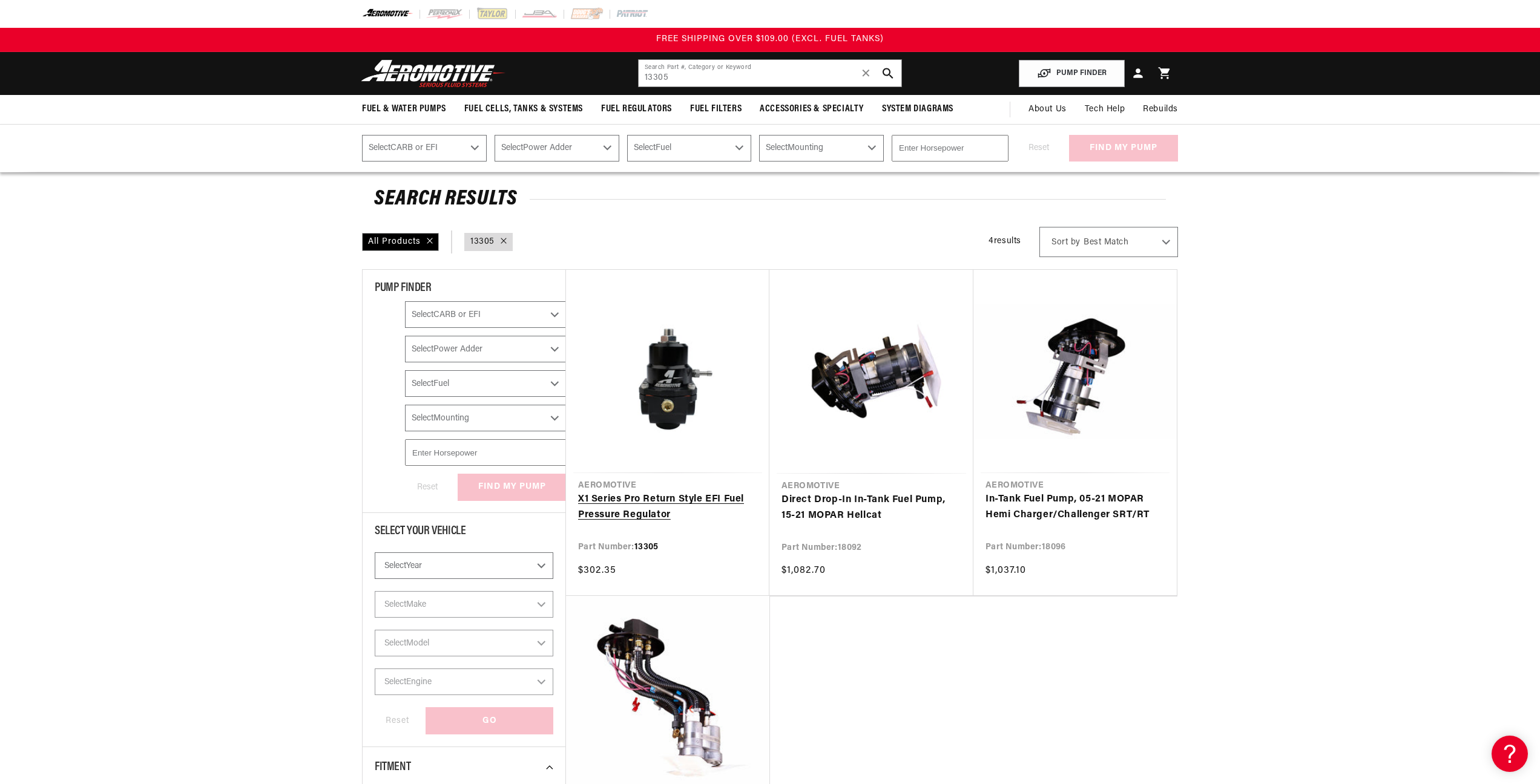
click at [611, 492] on link "X1 Series Pro Return Style EFI Fuel Pressure Regulator" at bounding box center [668, 507] width 179 height 31
click at [659, 492] on link "X1 Series Pro Return Style EFI Fuel Pressure Regulator" at bounding box center [668, 507] width 179 height 31
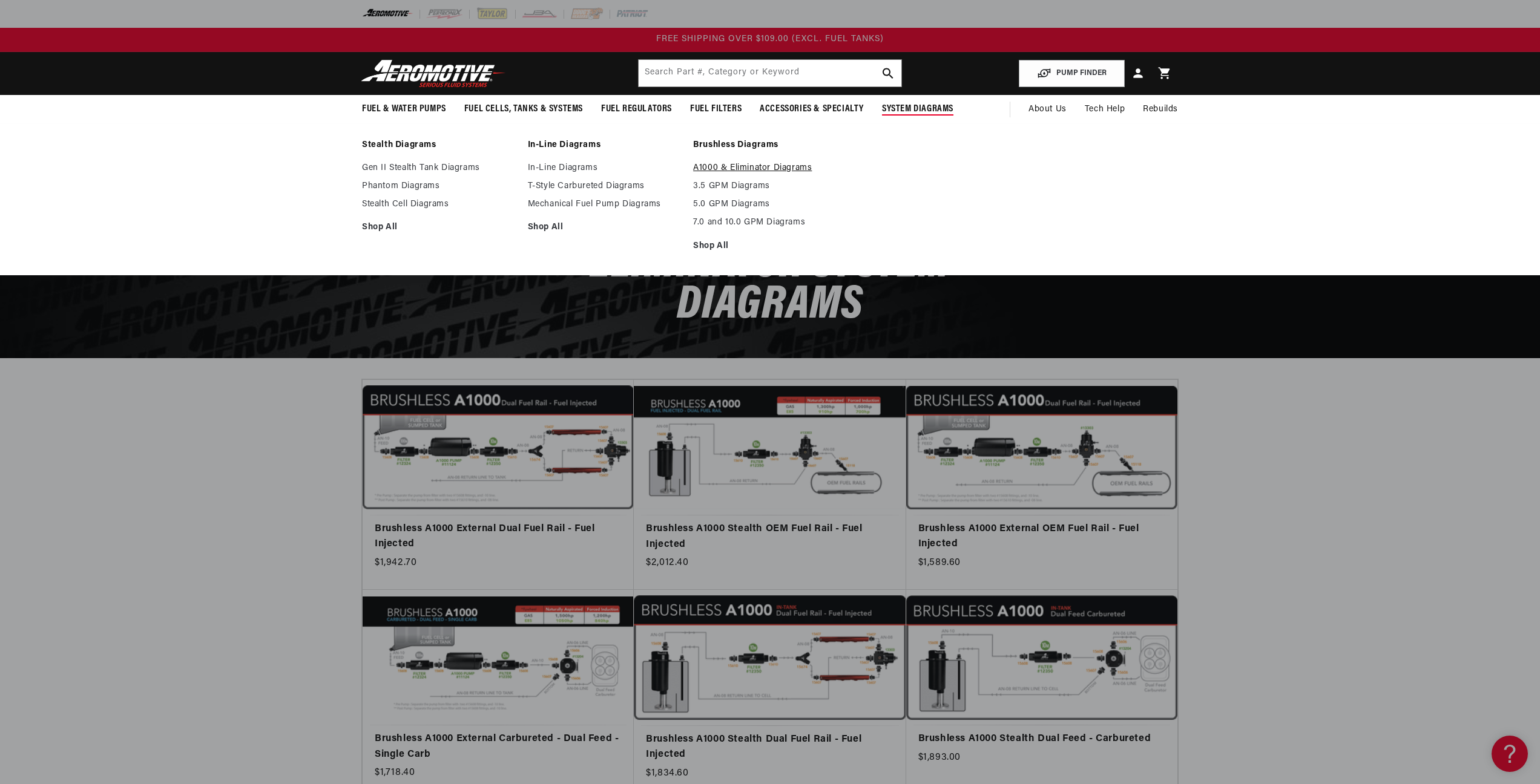
click at [717, 168] on link "A1000 & Eliminator Diagrams" at bounding box center [770, 168] width 154 height 11
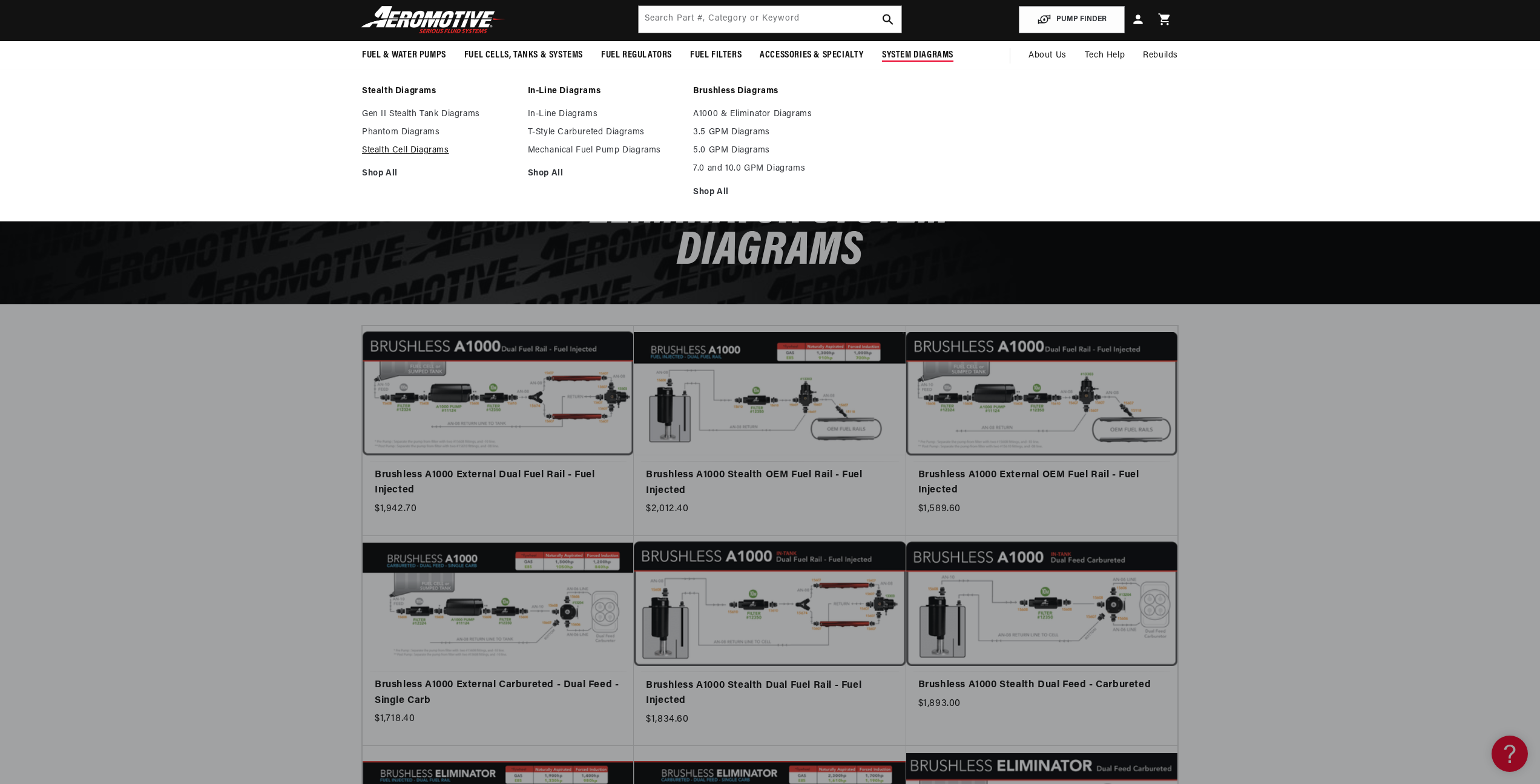
click at [378, 154] on link "Stealth Cell Diagrams" at bounding box center [439, 150] width 154 height 11
